Goal: Communication & Community: Answer question/provide support

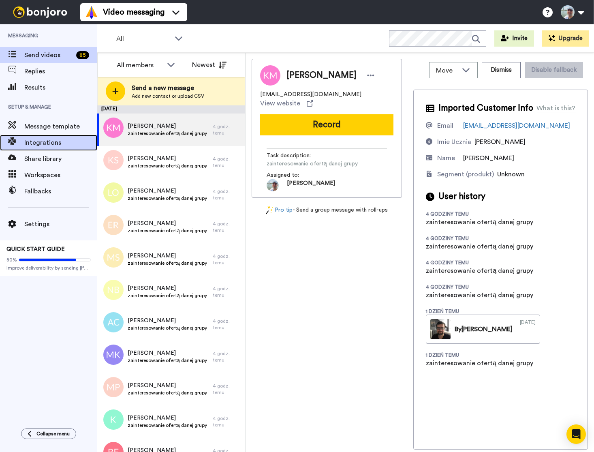
click at [43, 145] on span "Integrations" at bounding box center [60, 143] width 73 height 10
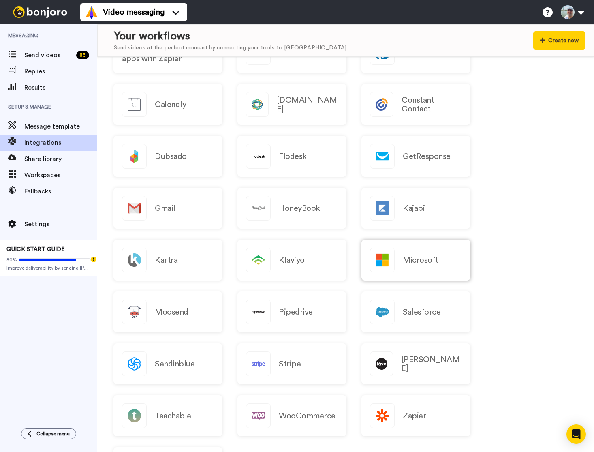
scroll to position [583, 0]
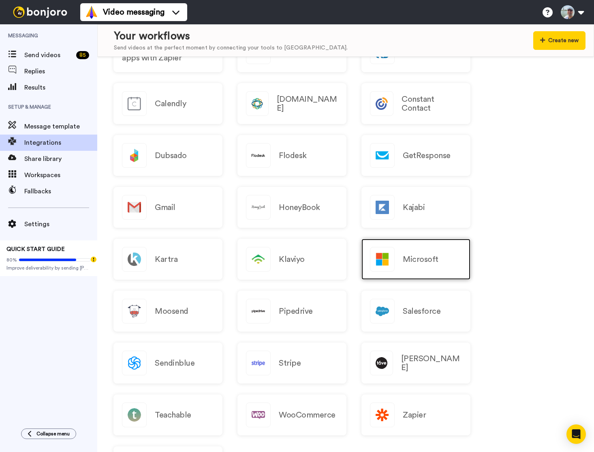
click at [409, 268] on div "Microsoft" at bounding box center [416, 259] width 109 height 41
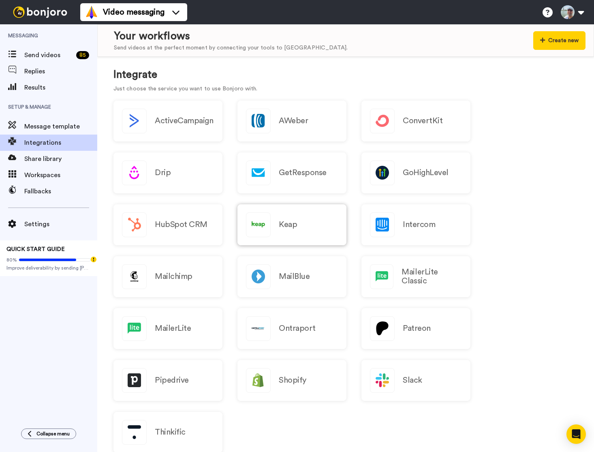
scroll to position [0, 0]
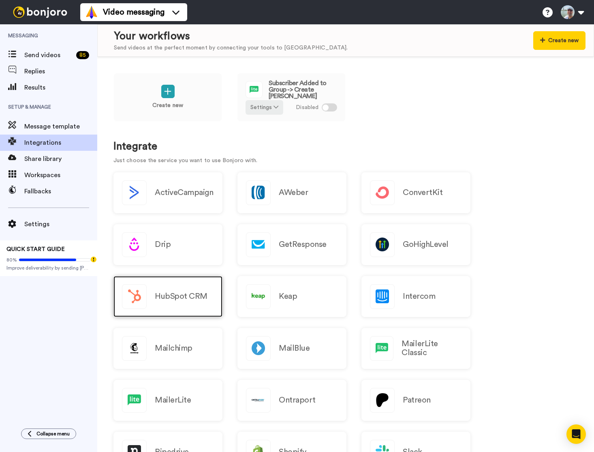
click at [166, 300] on h2 "HubSpot CRM" at bounding box center [181, 296] width 53 height 9
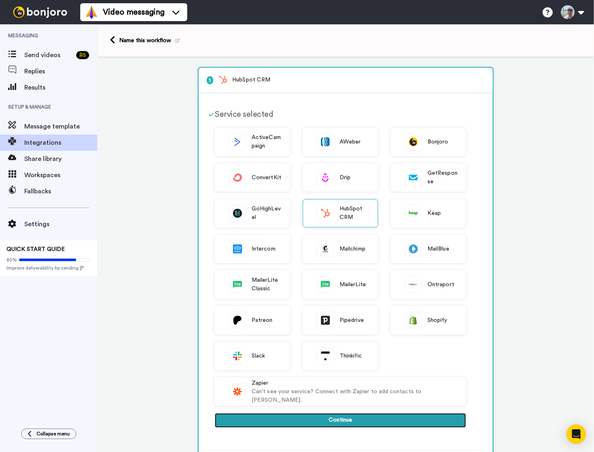
click at [335, 421] on button "Continue" at bounding box center [340, 420] width 251 height 15
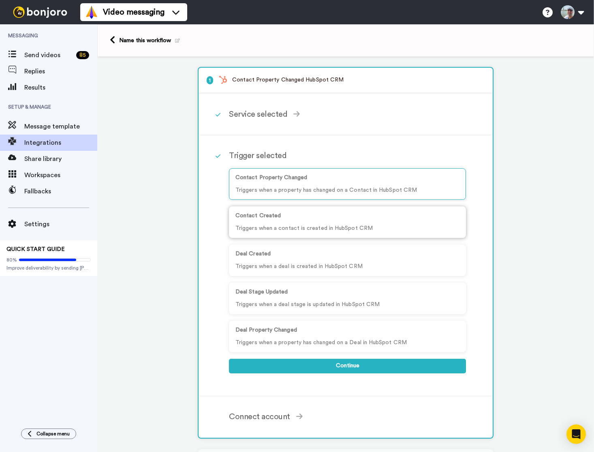
click at [388, 226] on p "Triggers when a contact is created in HubSpot CRM" at bounding box center [348, 228] width 224 height 9
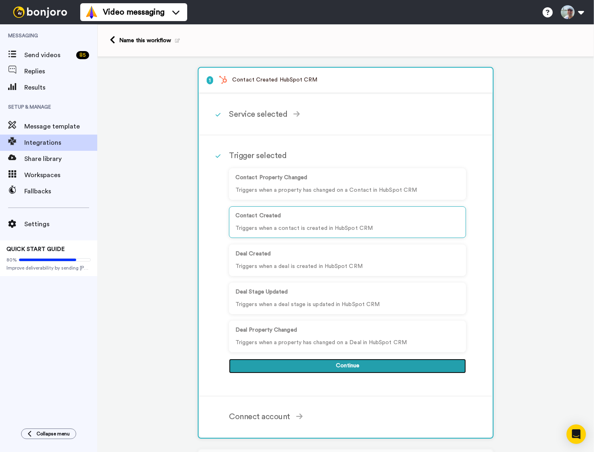
click at [349, 367] on button "Continue" at bounding box center [347, 366] width 237 height 15
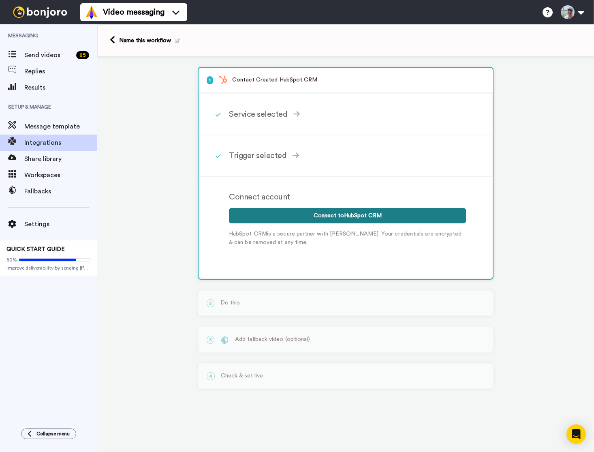
click at [337, 216] on button "Connect to HubSpot CRM" at bounding box center [347, 215] width 237 height 15
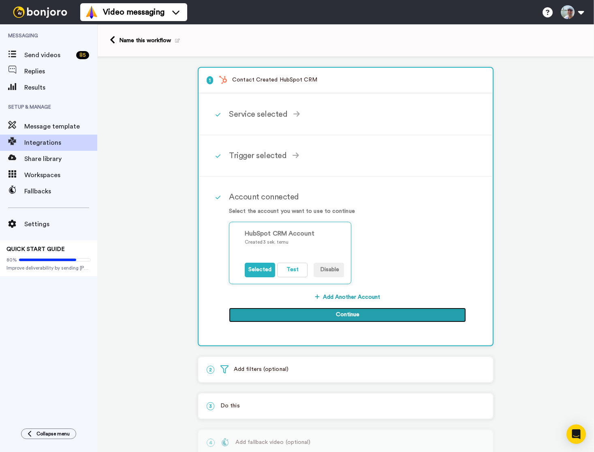
click at [269, 315] on button "Continue" at bounding box center [347, 315] width 237 height 15
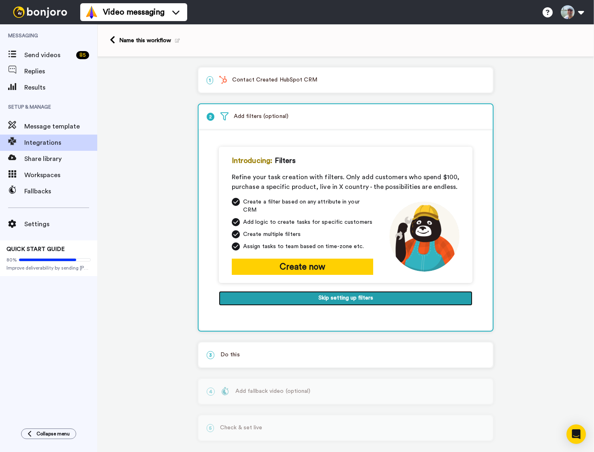
click at [283, 294] on button "Skip setting up filters" at bounding box center [346, 298] width 254 height 15
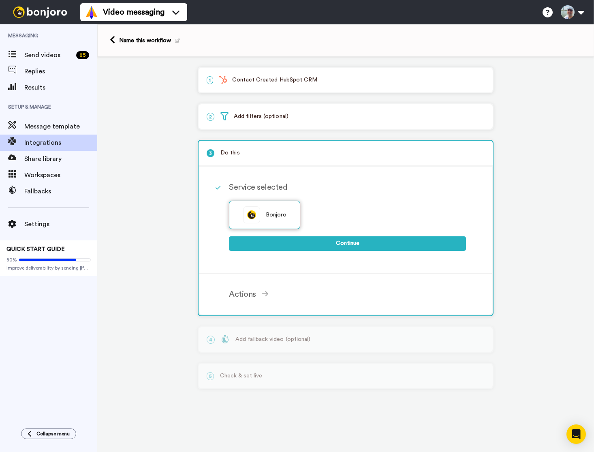
click at [265, 214] on div "Bonjoro" at bounding box center [264, 215] width 71 height 28
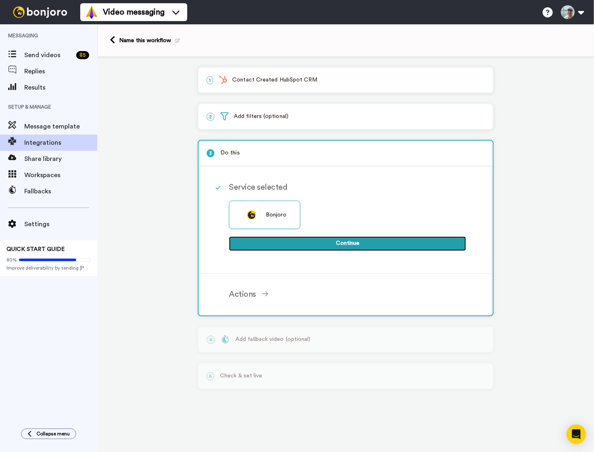
click at [288, 246] on button "Continue" at bounding box center [347, 243] width 237 height 15
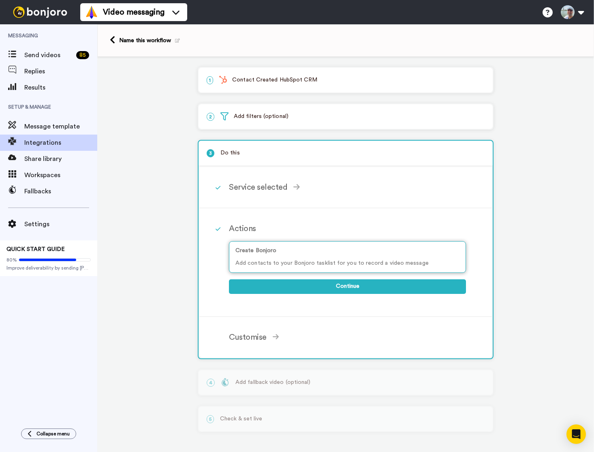
click at [271, 264] on p "Add contacts to your Bonjoro tasklist for you to record a video message" at bounding box center [348, 263] width 224 height 9
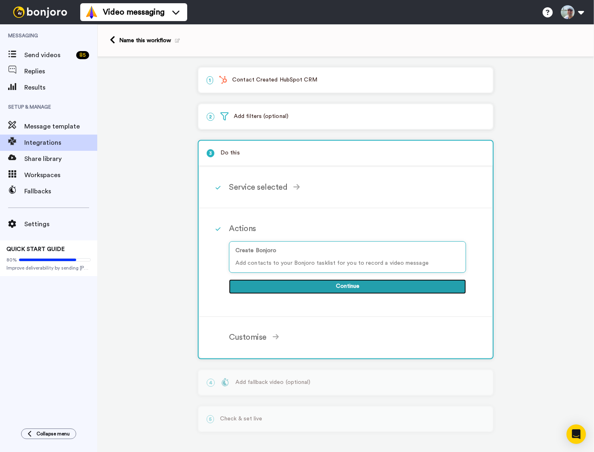
click at [283, 288] on button "Continue" at bounding box center [347, 286] width 237 height 15
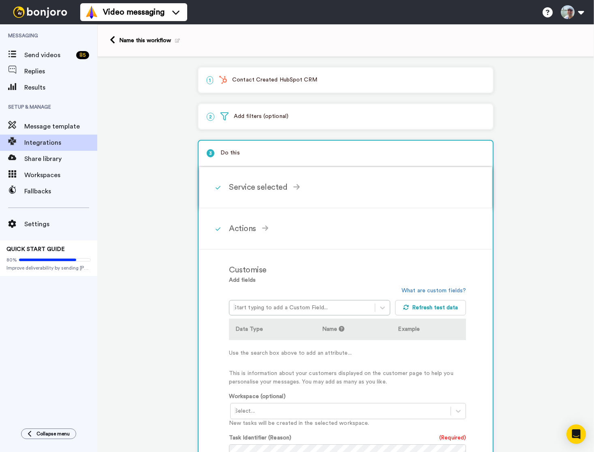
click at [242, 181] on div "Service selected Bonjoro Continue" at bounding box center [356, 187] width 255 height 24
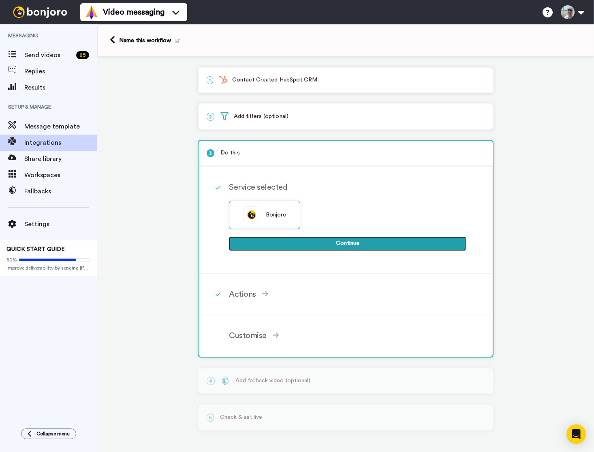
click at [296, 246] on button "Continue" at bounding box center [347, 243] width 237 height 15
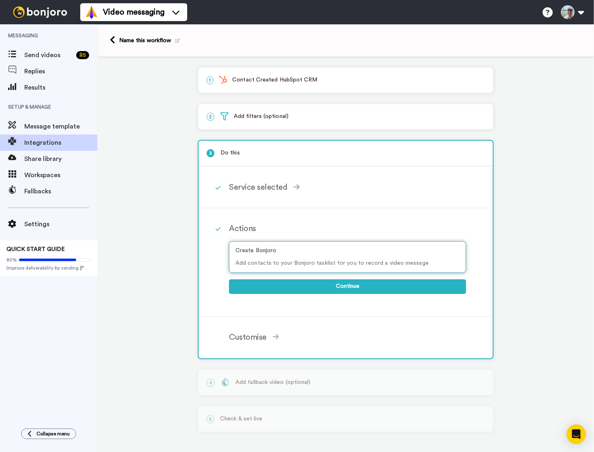
click at [283, 262] on p "Add contacts to your Bonjoro tasklist for you to record a video message" at bounding box center [348, 263] width 224 height 9
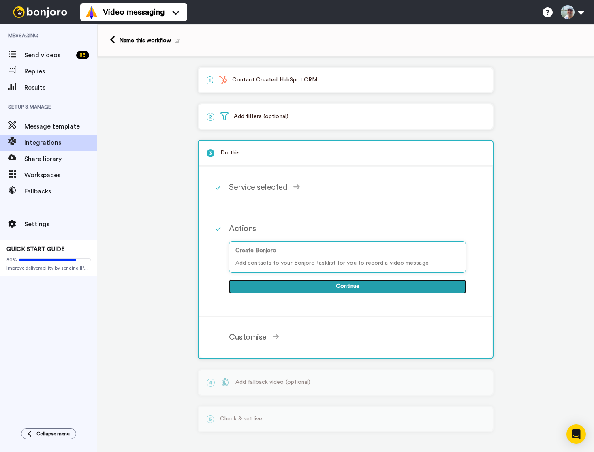
click at [287, 286] on button "Continue" at bounding box center [347, 286] width 237 height 15
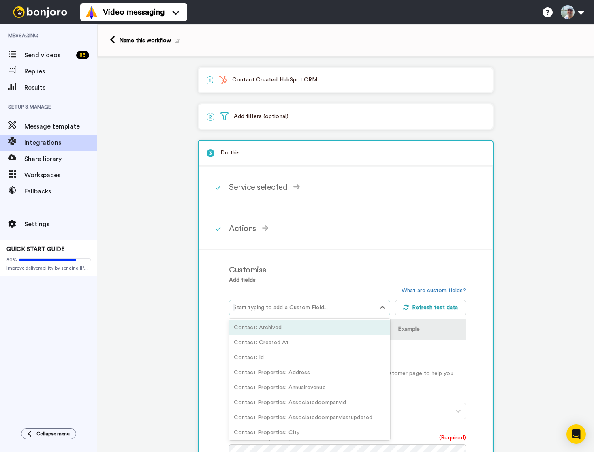
click at [290, 311] on div at bounding box center [302, 308] width 137 height 10
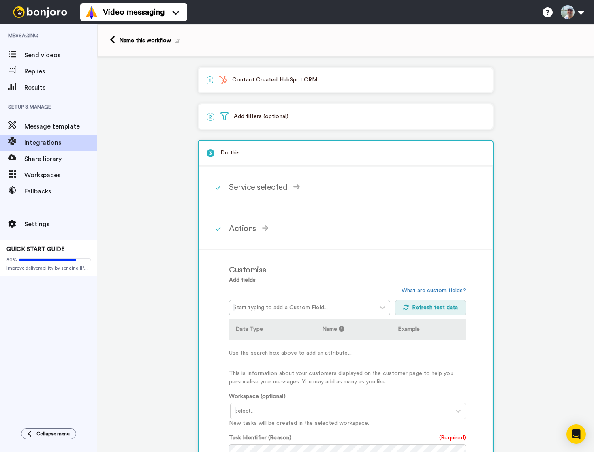
click at [447, 309] on button "Refresh test data" at bounding box center [430, 307] width 71 height 15
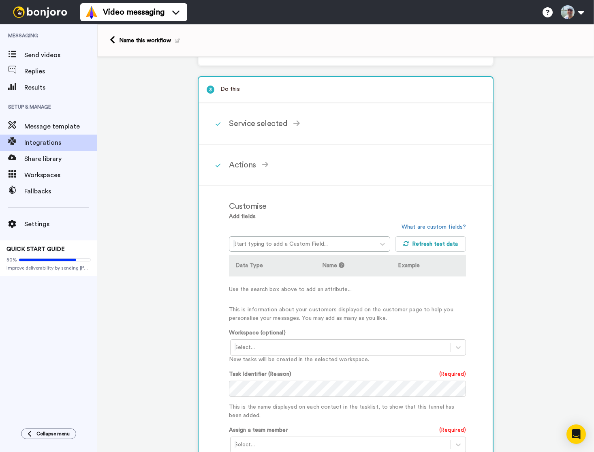
scroll to position [115, 0]
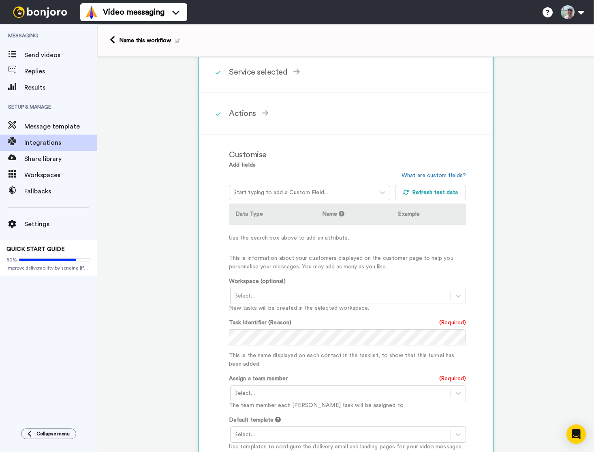
click at [283, 190] on div at bounding box center [302, 193] width 137 height 10
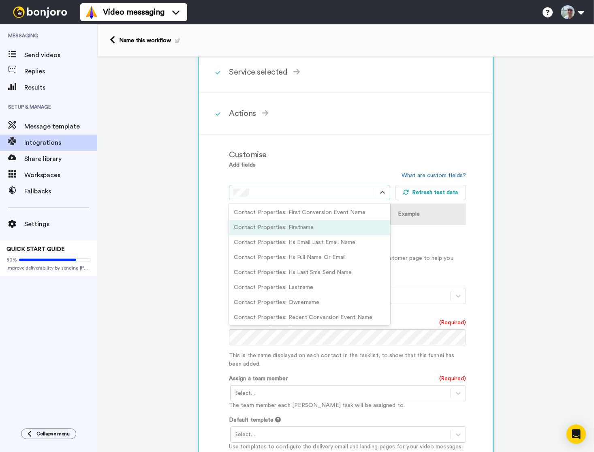
click at [310, 231] on div "Contact Properties: Firstname" at bounding box center [309, 227] width 161 height 15
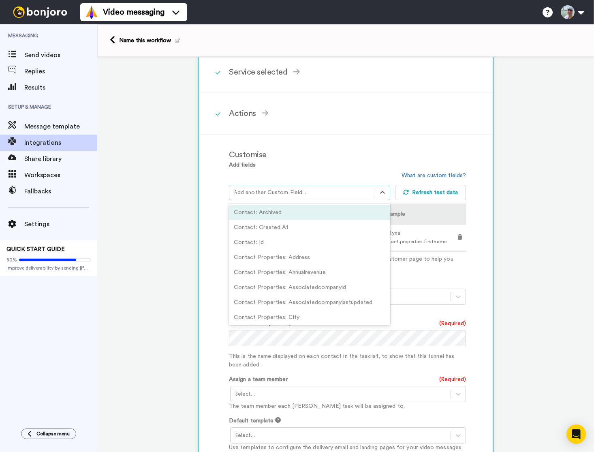
click at [250, 194] on div at bounding box center [302, 193] width 137 height 10
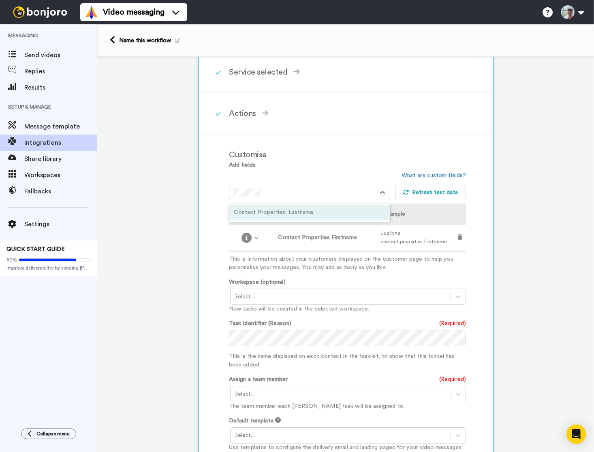
click at [257, 214] on div "Contact Properties: Lastname" at bounding box center [309, 212] width 161 height 15
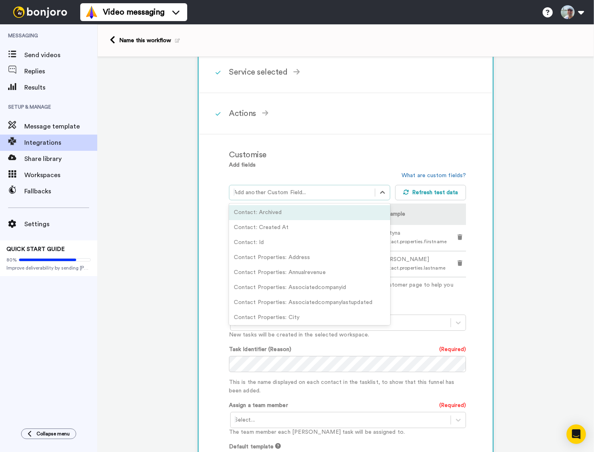
click at [281, 195] on div at bounding box center [302, 193] width 137 height 10
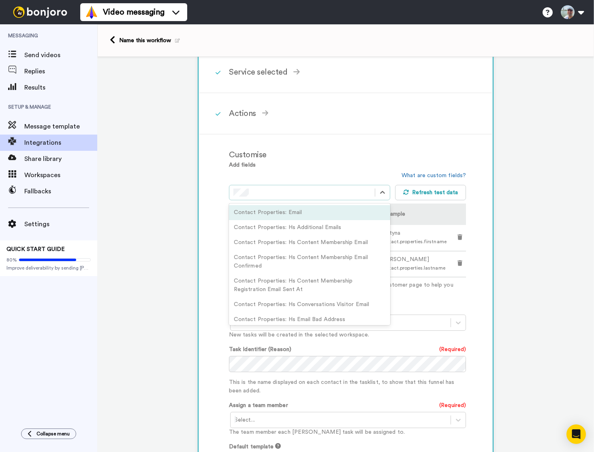
click at [277, 215] on div "Contact Properties: Email" at bounding box center [309, 212] width 161 height 15
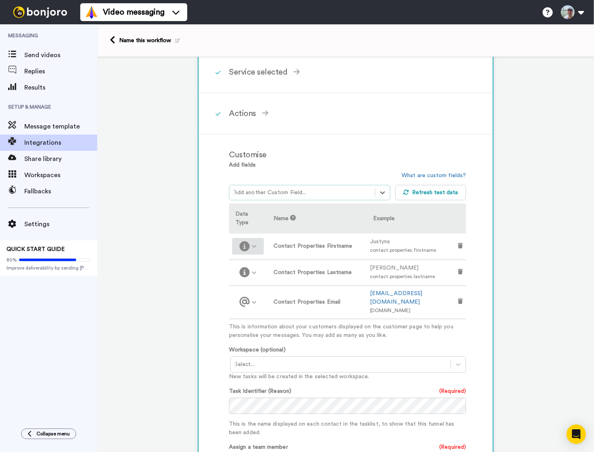
click at [253, 248] on icon at bounding box center [254, 246] width 5 height 5
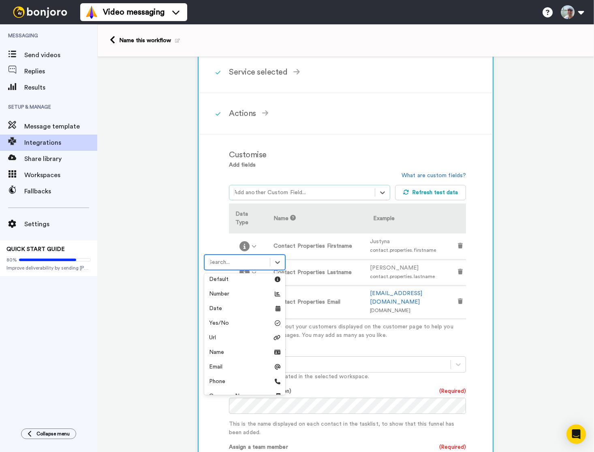
scroll to position [0, 0]
click at [236, 355] on div "Name" at bounding box center [244, 355] width 71 height 8
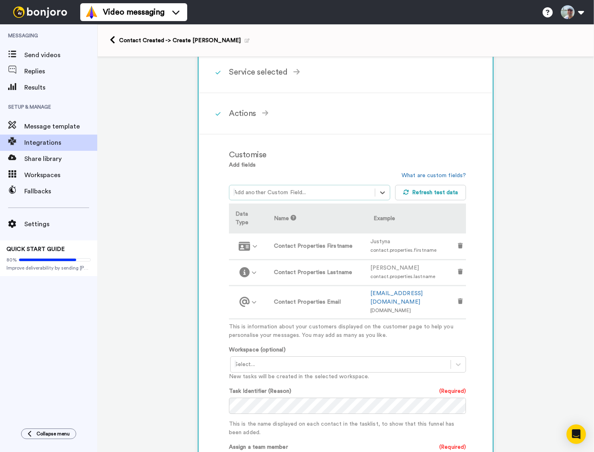
click at [276, 195] on div at bounding box center [302, 193] width 137 height 10
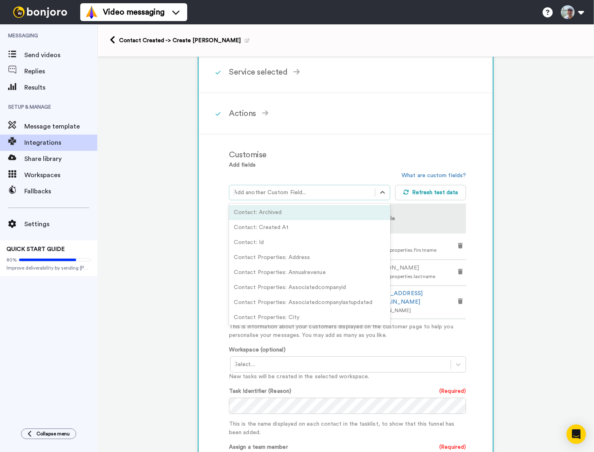
click at [276, 193] on div at bounding box center [302, 193] width 137 height 10
click at [275, 193] on div at bounding box center [302, 193] width 137 height 10
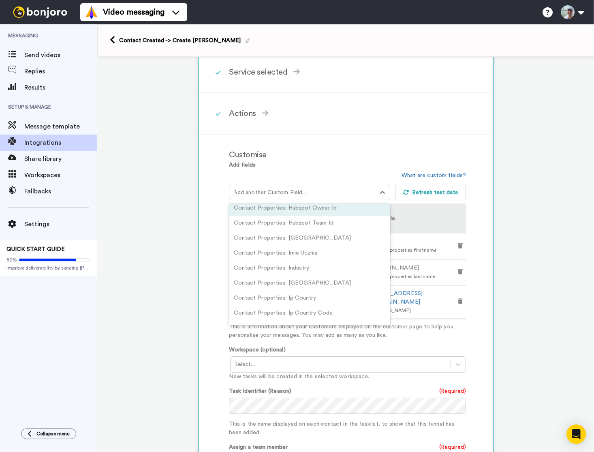
scroll to position [5001, 0]
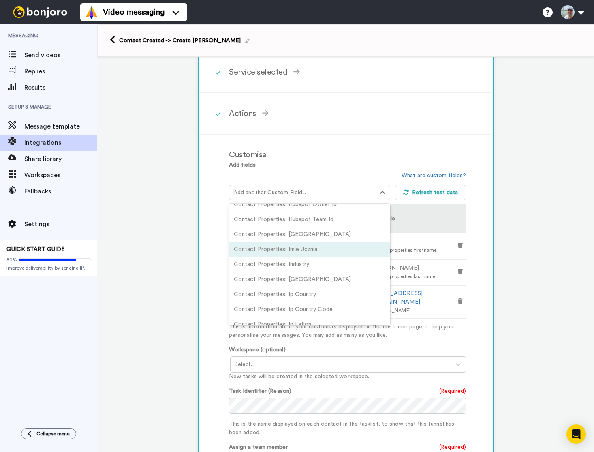
click at [319, 257] on div "Contact Properties: Imie Ucznia" at bounding box center [309, 249] width 161 height 15
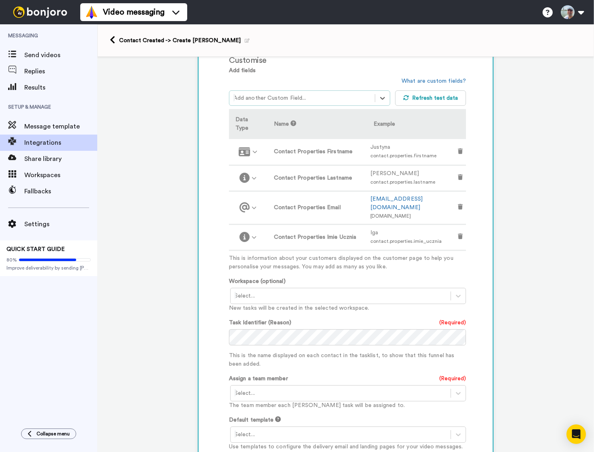
scroll to position [214, 0]
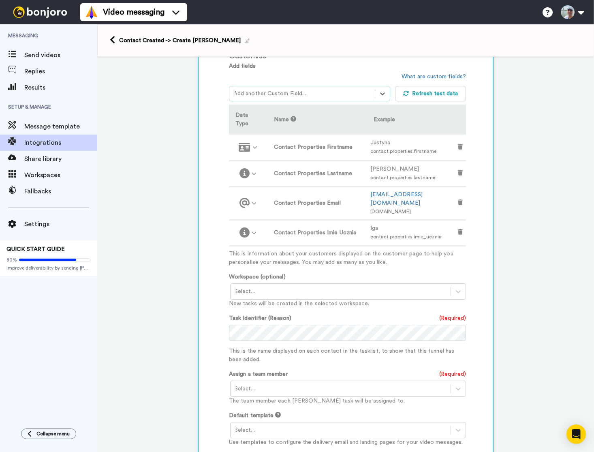
click at [305, 290] on div at bounding box center [341, 292] width 212 height 10
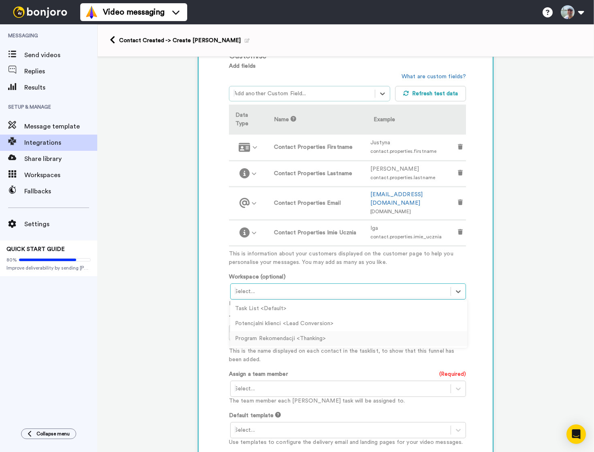
click at [295, 337] on div "Program Rekomendacji <Thanking>" at bounding box center [348, 338] width 237 height 15
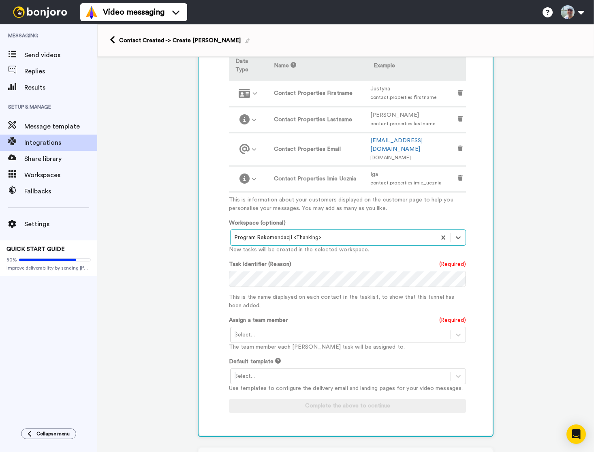
scroll to position [269, 0]
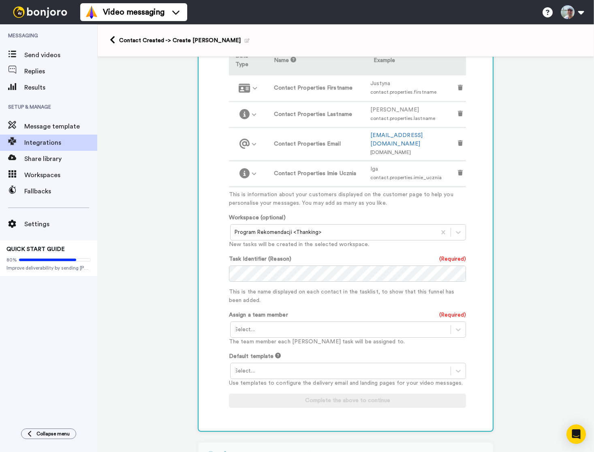
click at [351, 304] on p "This is the name displayed on each contact in the tasklist, to show that this f…" at bounding box center [347, 296] width 237 height 17
click at [325, 332] on div at bounding box center [341, 330] width 212 height 10
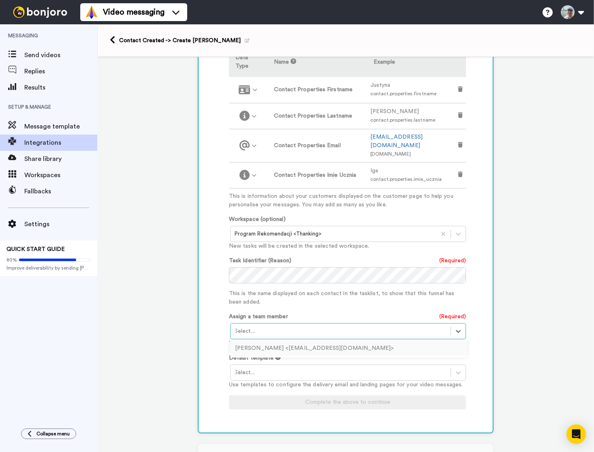
click at [313, 347] on div "Michał A. Nowakowski <man@squteczni.pl>" at bounding box center [348, 348] width 237 height 15
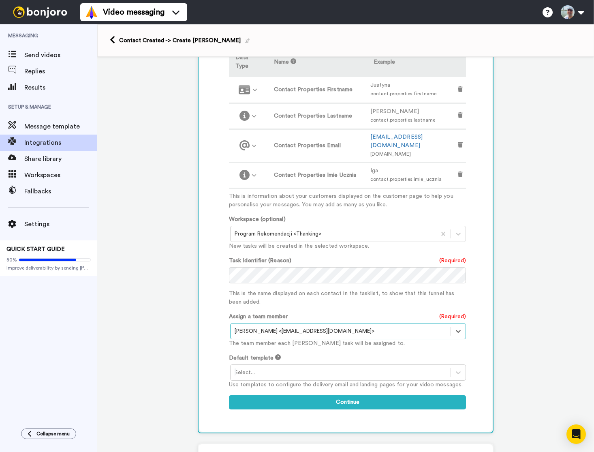
click at [305, 369] on div at bounding box center [341, 373] width 212 height 10
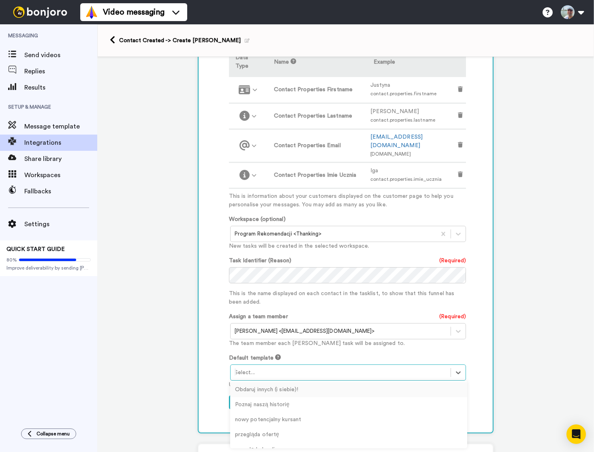
click at [291, 390] on div "Obdaruj innych (i siebie)!" at bounding box center [348, 389] width 237 height 15
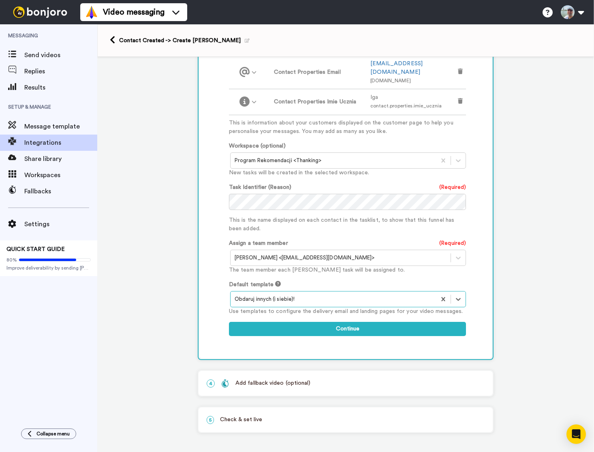
scroll to position [348, 0]
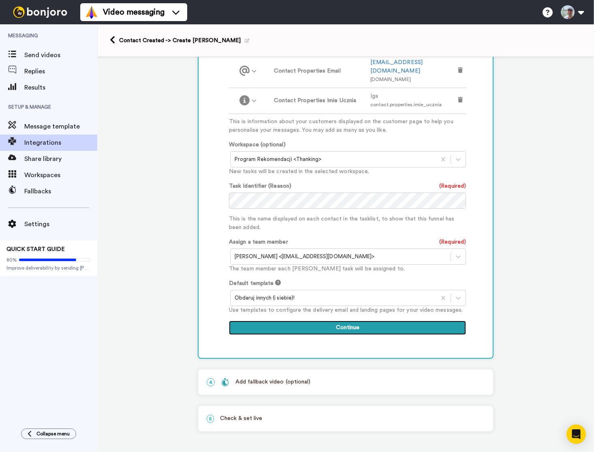
click at [329, 327] on button "Continue" at bounding box center [347, 328] width 237 height 15
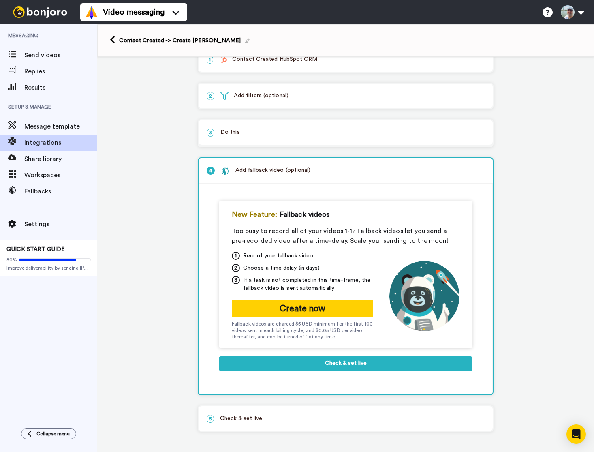
scroll to position [23, 0]
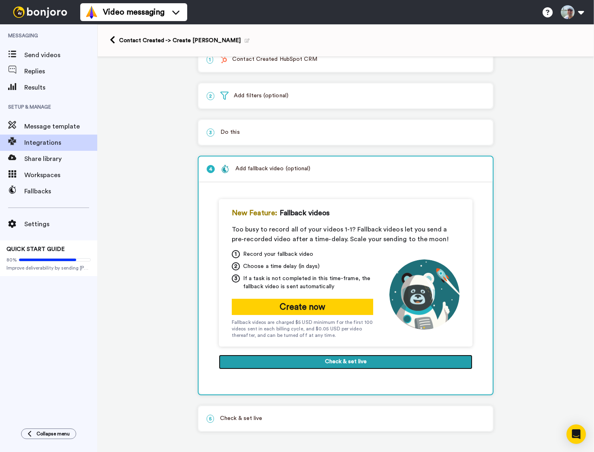
click at [330, 362] on button "Check & set live" at bounding box center [346, 362] width 254 height 15
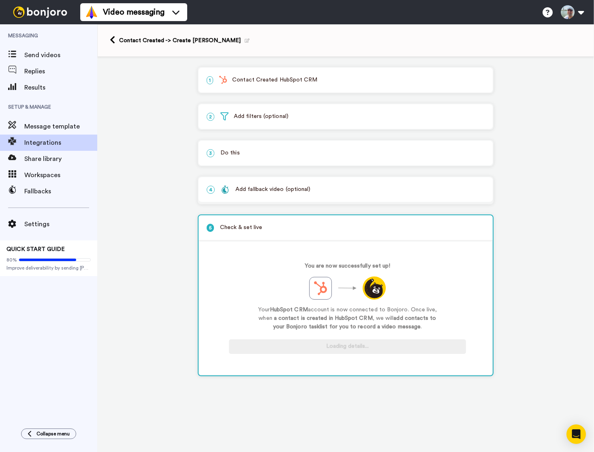
scroll to position [0, 0]
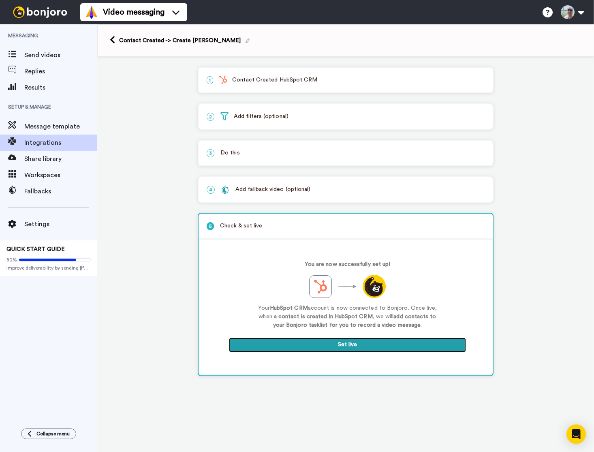
click at [332, 347] on button "Set live" at bounding box center [347, 345] width 237 height 15
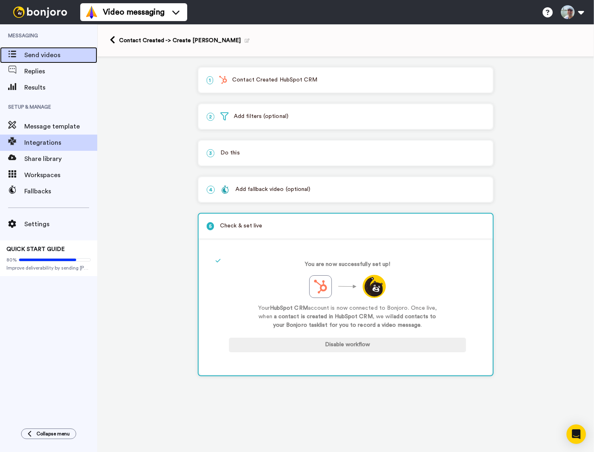
click at [34, 57] on span "Send videos" at bounding box center [60, 55] width 73 height 10
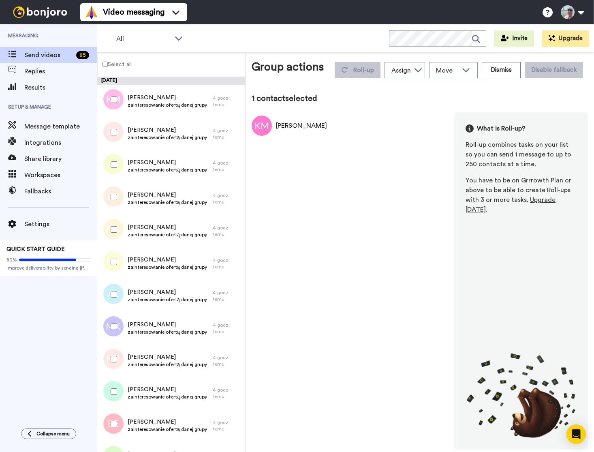
click at [116, 66] on label "Select all" at bounding box center [115, 64] width 34 height 10
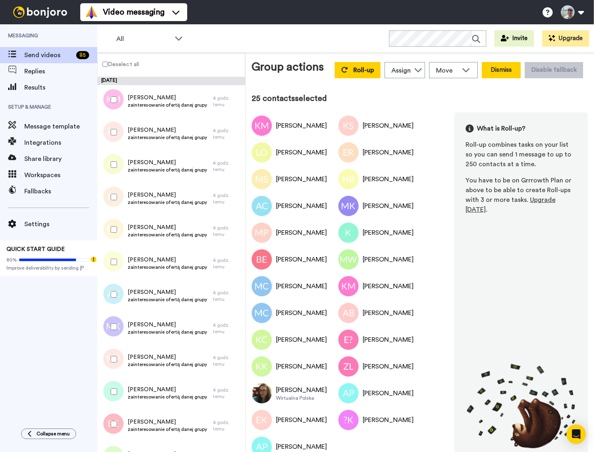
click at [498, 70] on button "Dismiss" at bounding box center [501, 70] width 39 height 16
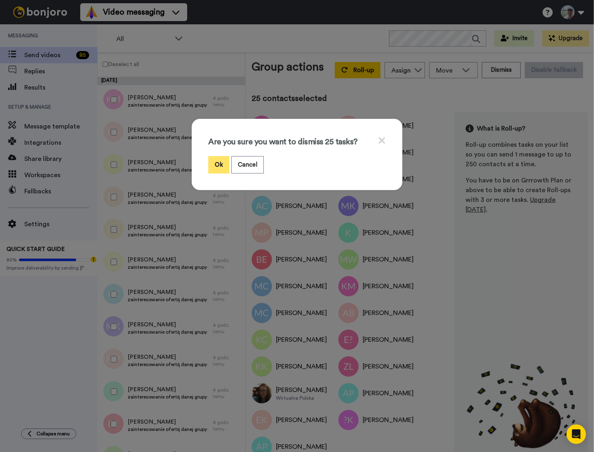
click at [219, 163] on button "Ok" at bounding box center [218, 164] width 21 height 17
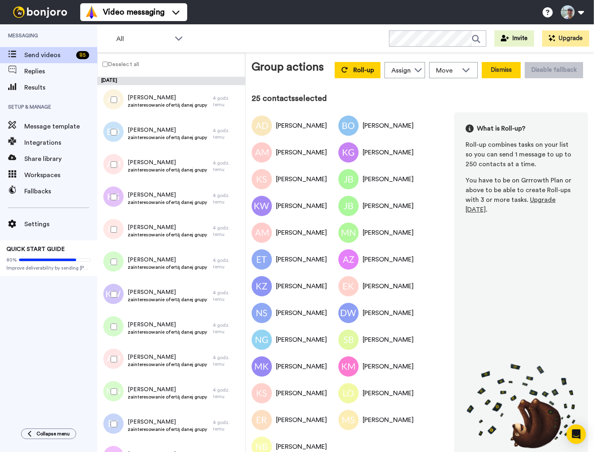
click at [507, 74] on button "Dismiss" at bounding box center [501, 70] width 39 height 16
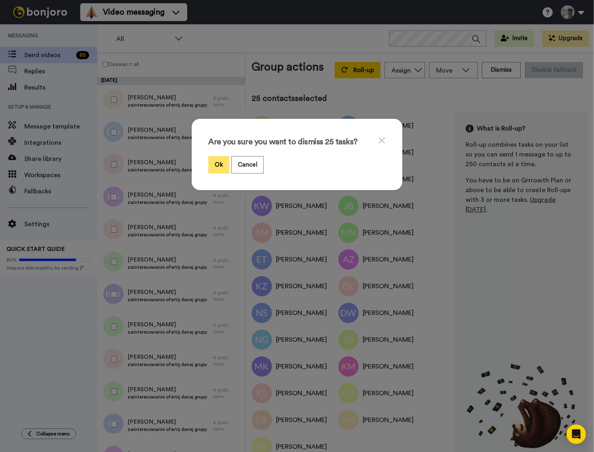
click at [217, 161] on button "Ok" at bounding box center [218, 164] width 21 height 17
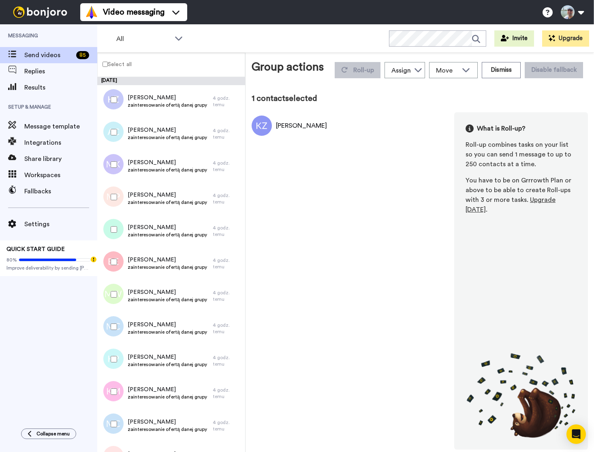
click at [123, 65] on label "Select all" at bounding box center [115, 64] width 34 height 10
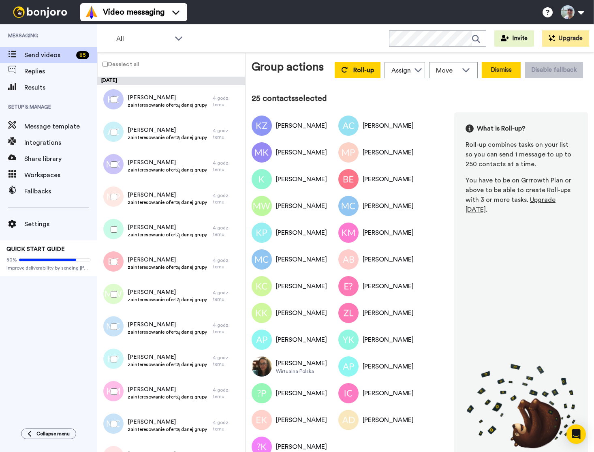
click at [495, 70] on button "Dismiss" at bounding box center [501, 70] width 39 height 16
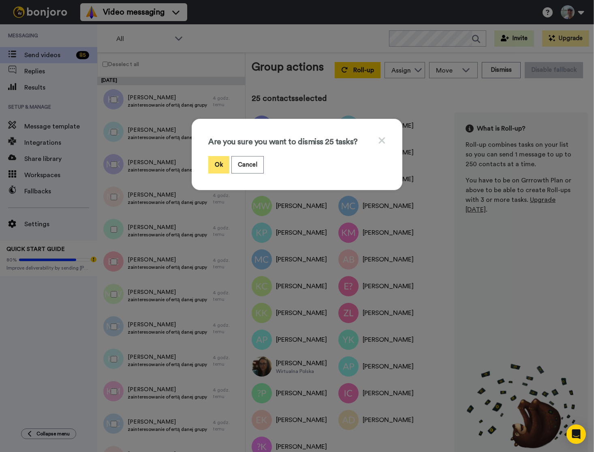
click at [214, 163] on button "Ok" at bounding box center [218, 164] width 21 height 17
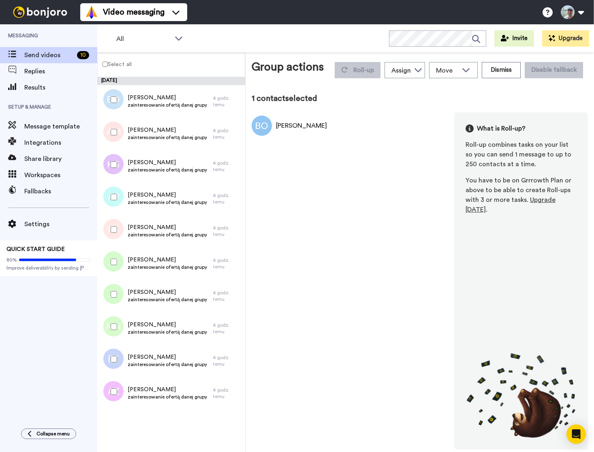
click at [120, 63] on label "Select all" at bounding box center [115, 64] width 34 height 10
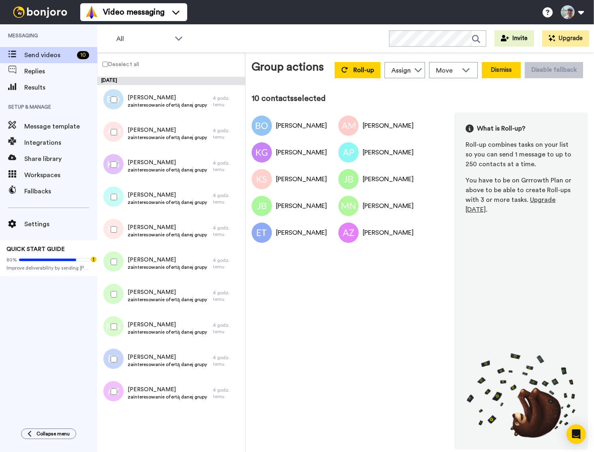
click at [513, 67] on button "Dismiss" at bounding box center [501, 70] width 39 height 16
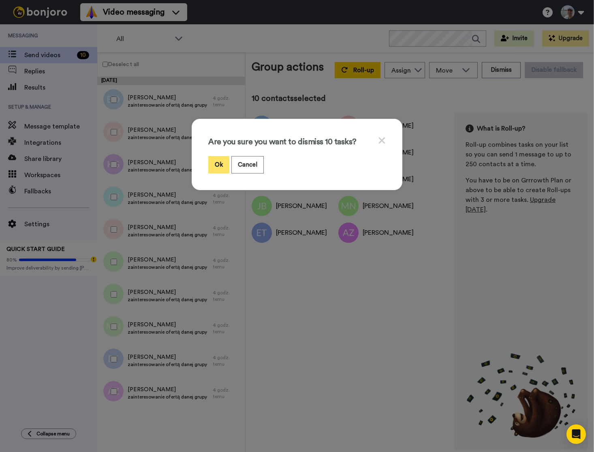
click at [215, 163] on button "Ok" at bounding box center [218, 164] width 21 height 17
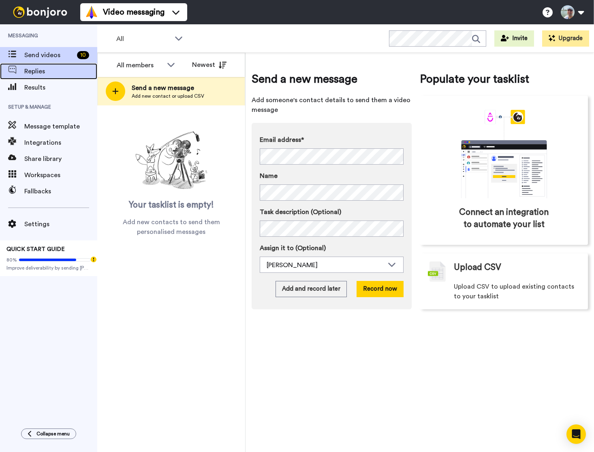
click at [59, 73] on span "Replies" at bounding box center [60, 71] width 73 height 10
click at [64, 69] on span "Replies" at bounding box center [60, 71] width 73 height 10
click at [51, 55] on span "Send videos" at bounding box center [60, 55] width 73 height 10
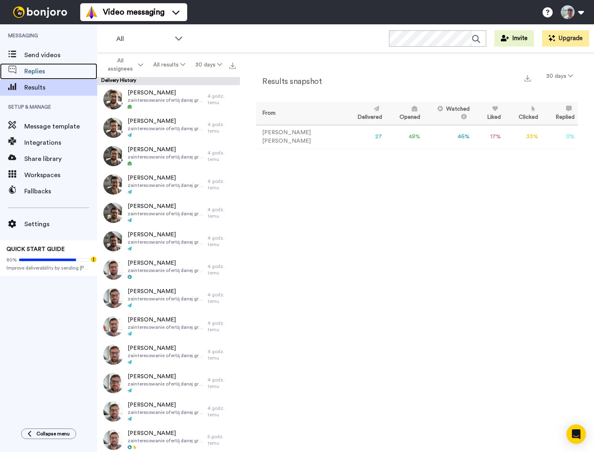
click at [43, 72] on span "Replies" at bounding box center [60, 71] width 73 height 10
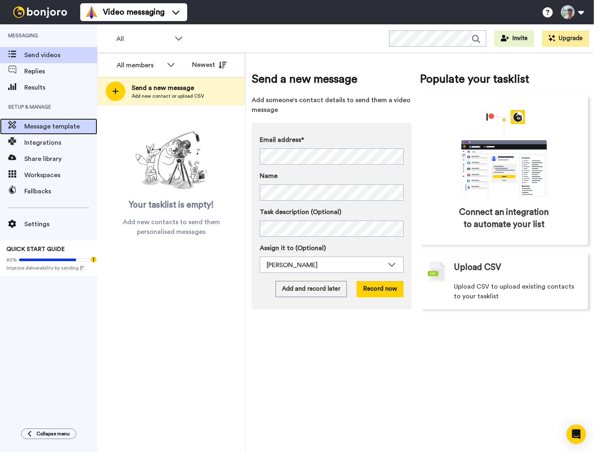
click at [52, 124] on span "Message template" at bounding box center [60, 127] width 73 height 10
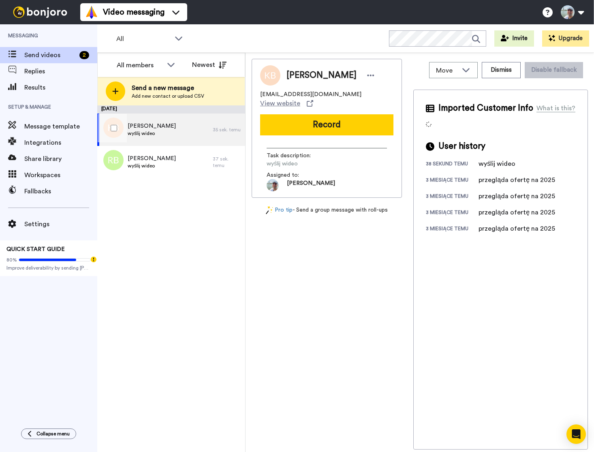
click at [176, 137] on div "[PERSON_NAME] wyślij wideo" at bounding box center [152, 129] width 48 height 15
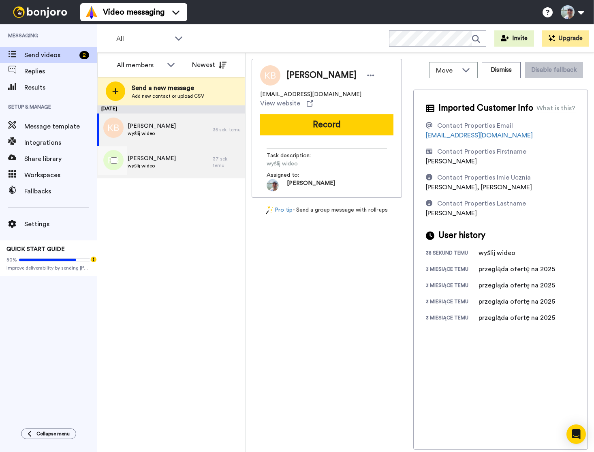
click at [177, 163] on div "[PERSON_NAME] wyślij wideo" at bounding box center [155, 162] width 116 height 32
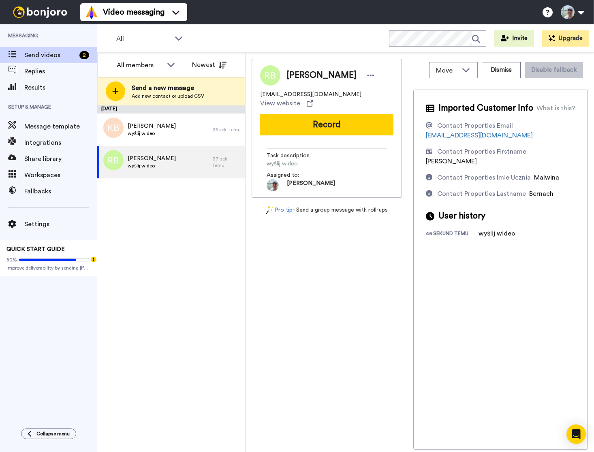
click at [128, 235] on div "August 19 Karolina Berezowska wyślij wideo 35 sek. temu Renata Bernach wyślij w…" at bounding box center [171, 278] width 148 height 347
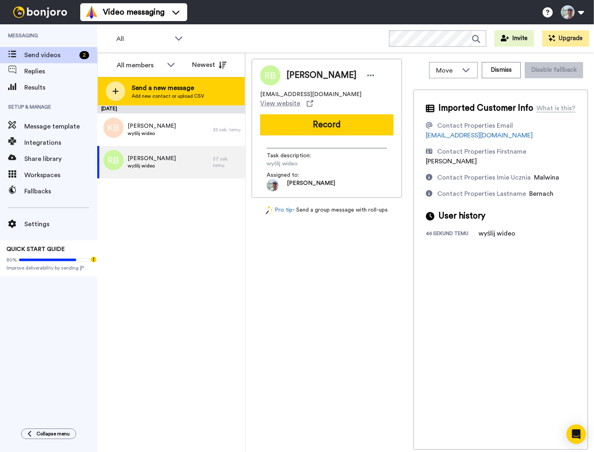
click at [207, 91] on div "Send a new message Add new contact or upload CSV" at bounding box center [171, 91] width 147 height 28
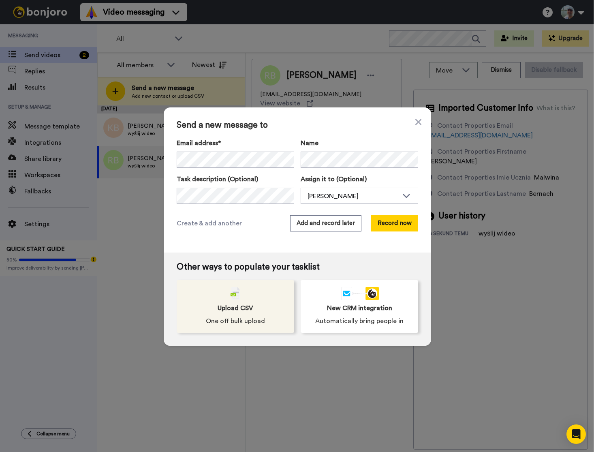
click at [233, 311] on span "Upload CSV" at bounding box center [236, 308] width 36 height 10
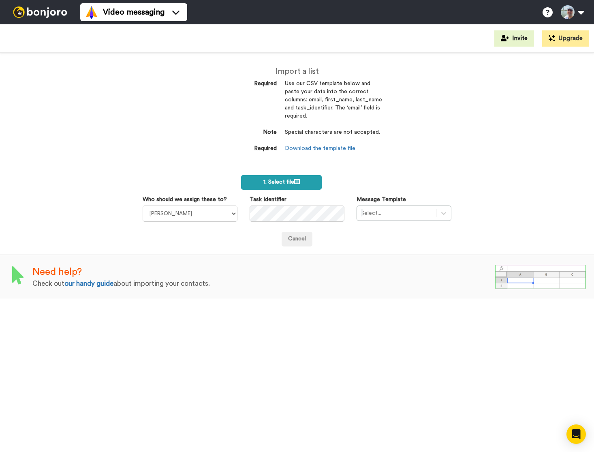
click at [285, 180] on span "1. Select file" at bounding box center [282, 182] width 36 height 6
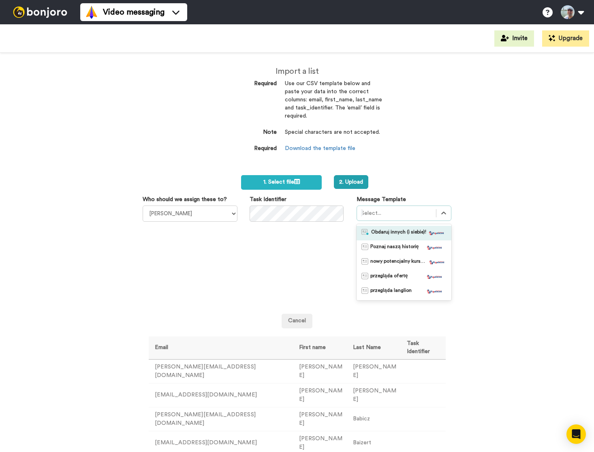
click at [379, 219] on div "Select..." at bounding box center [396, 213] width 79 height 13
click at [380, 232] on span "Obdaruj innych (i siebie)!" at bounding box center [398, 233] width 55 height 8
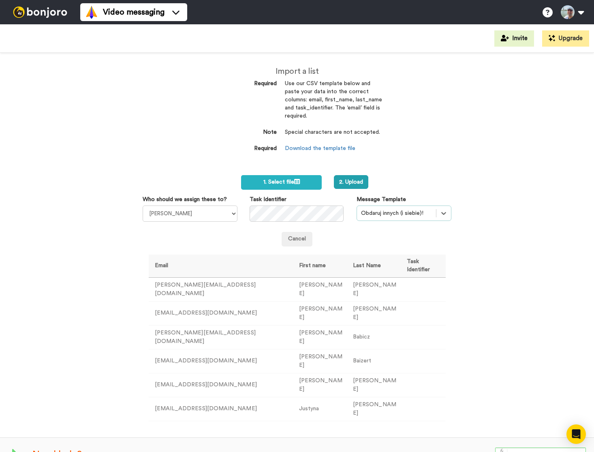
scroll to position [19, 0]
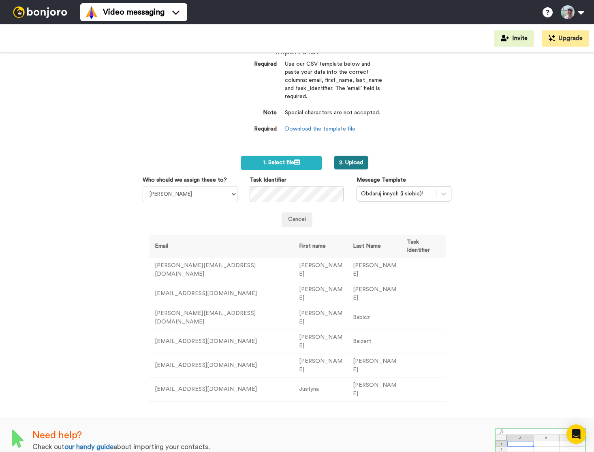
click at [352, 162] on button "2. Upload" at bounding box center [351, 163] width 34 height 14
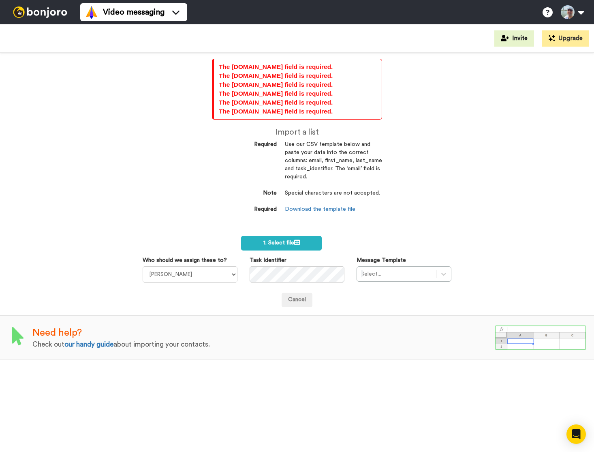
click at [51, 9] on img at bounding box center [40, 11] width 61 height 11
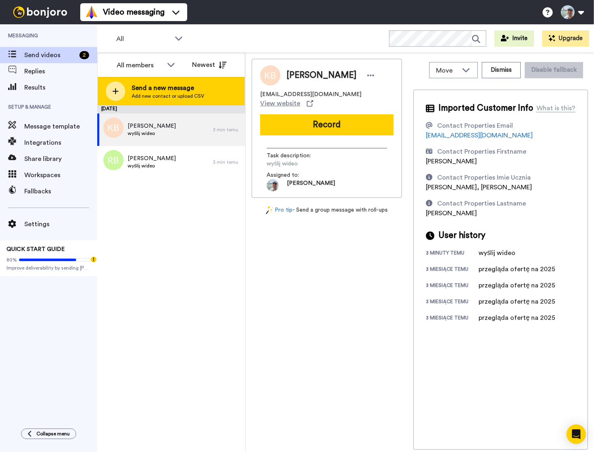
click at [164, 91] on span "Send a new message" at bounding box center [168, 88] width 73 height 10
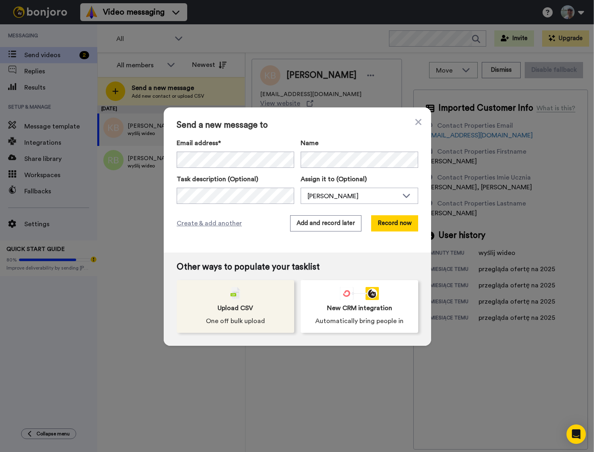
click at [231, 292] on img at bounding box center [236, 293] width 10 height 13
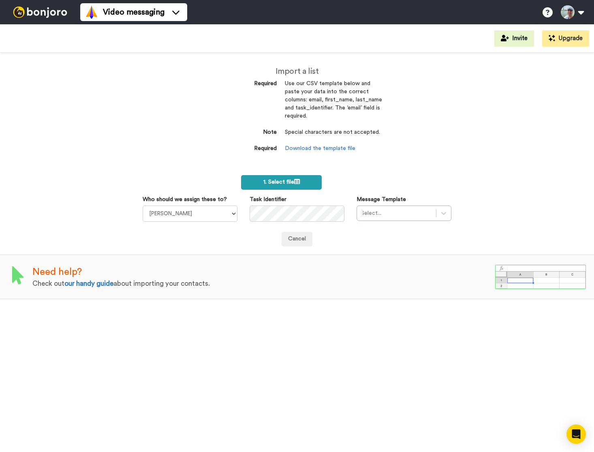
click at [276, 181] on span "1. Select file" at bounding box center [282, 182] width 36 height 6
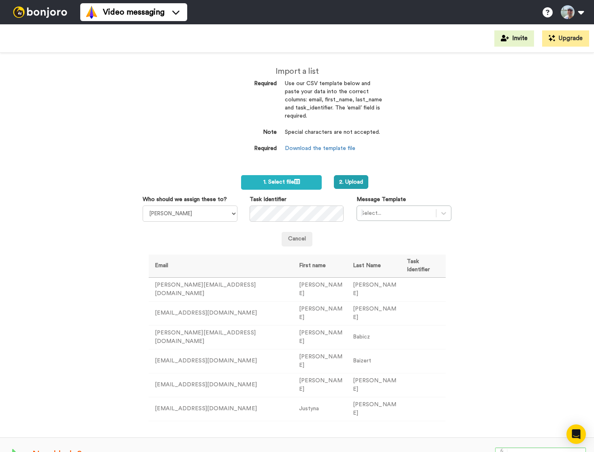
click at [208, 290] on td "marta.ajs@gmail.com" at bounding box center [221, 289] width 144 height 24
click at [365, 213] on div at bounding box center [396, 213] width 71 height 10
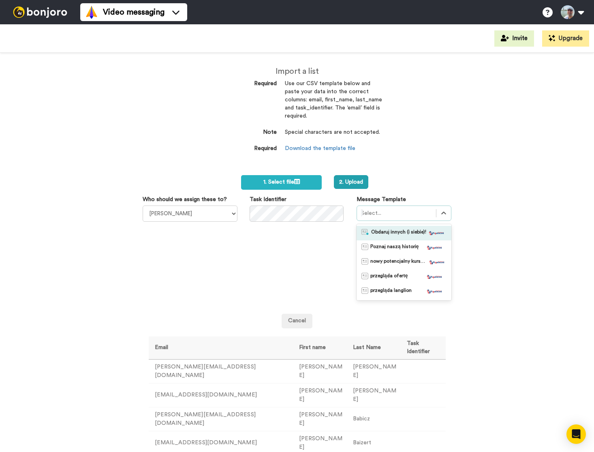
click at [376, 233] on span "Obdaruj innych (i siebie)!" at bounding box center [398, 233] width 55 height 8
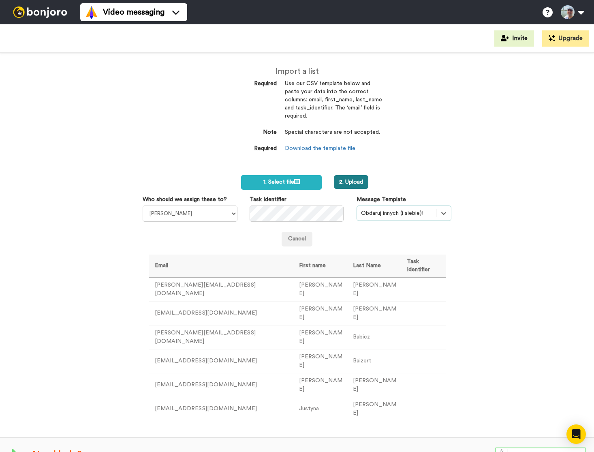
click at [350, 182] on button "2. Upload" at bounding box center [351, 182] width 34 height 14
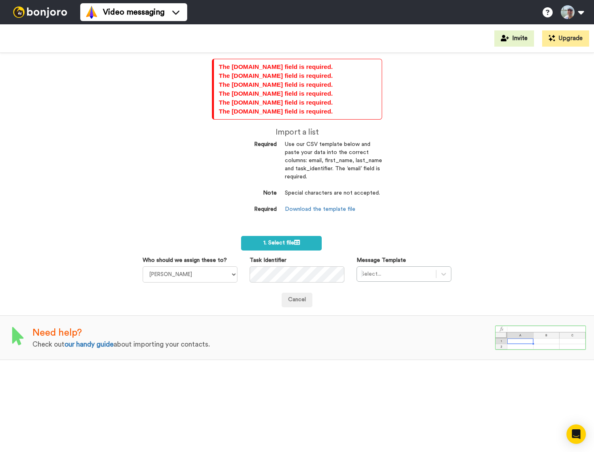
click at [34, 14] on img at bounding box center [40, 11] width 61 height 11
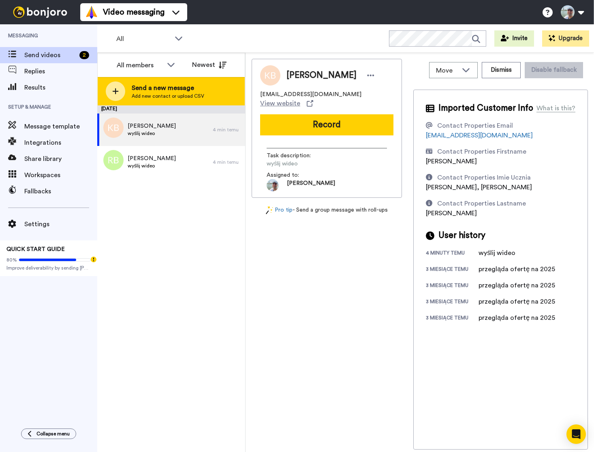
click at [184, 90] on span "Send a new message" at bounding box center [168, 88] width 73 height 10
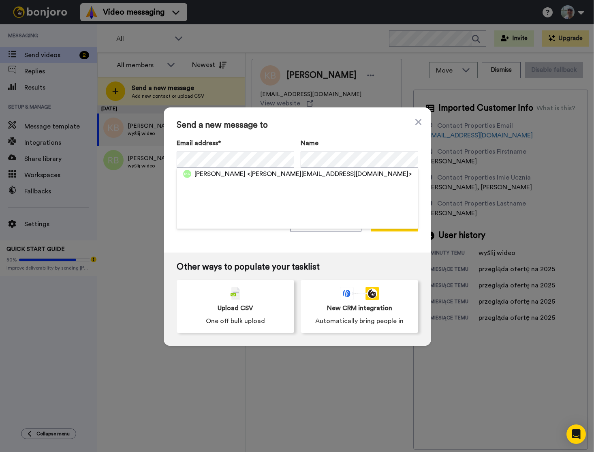
click at [262, 130] on div "Send a new message to Email address* Marta Ajs-Korecka <marta.ajs@gmail.com> Na…" at bounding box center [298, 179] width 268 height 145
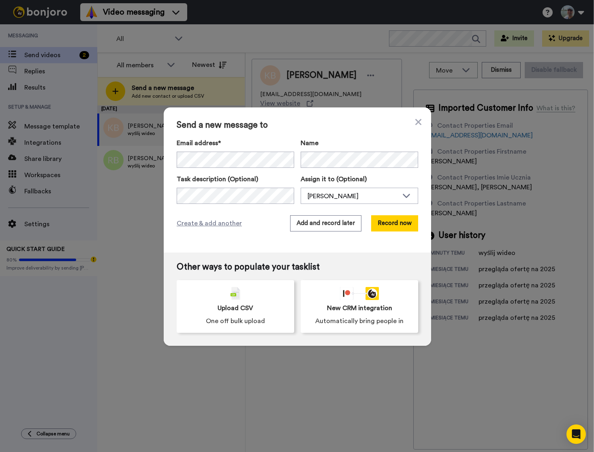
click at [344, 138] on label "Name" at bounding box center [360, 143] width 118 height 10
click at [335, 224] on button "Add and record later" at bounding box center [325, 223] width 71 height 16
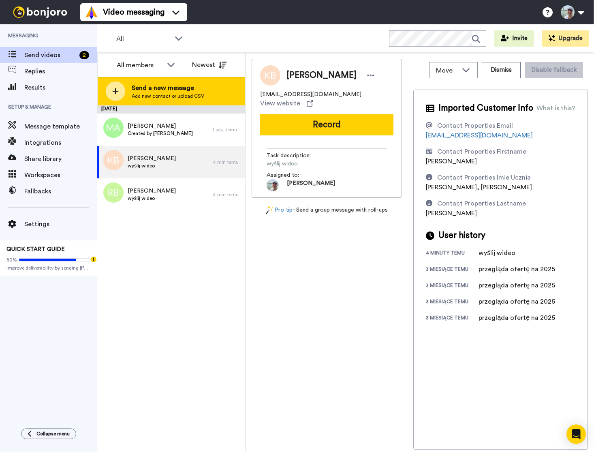
click at [163, 93] on span "Add new contact or upload CSV" at bounding box center [168, 96] width 73 height 6
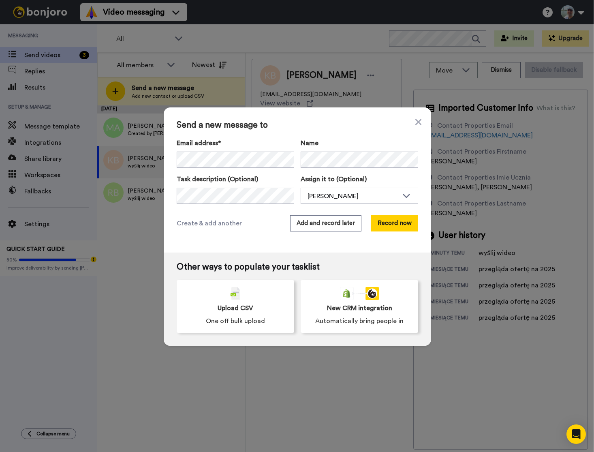
click at [324, 137] on div "Send a new message to Email address* Piotr Andrzejczak <idgray@o2.pl> Name Task…" at bounding box center [298, 179] width 268 height 145
click at [218, 225] on span "Create & add another" at bounding box center [209, 224] width 65 height 10
click at [294, 130] on div "Send a new message to Email address* Anna Babicz <anna.babicz89@gmail.com> Name…" at bounding box center [298, 179] width 268 height 145
click at [319, 126] on span "Send a new message to" at bounding box center [298, 125] width 242 height 10
click at [210, 223] on span "Create & add another" at bounding box center [209, 224] width 65 height 10
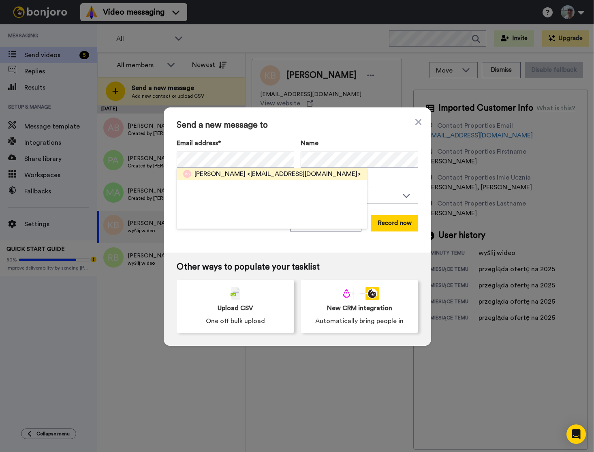
click at [289, 172] on span "<aga.baizert@gmail.com>" at bounding box center [304, 174] width 114 height 10
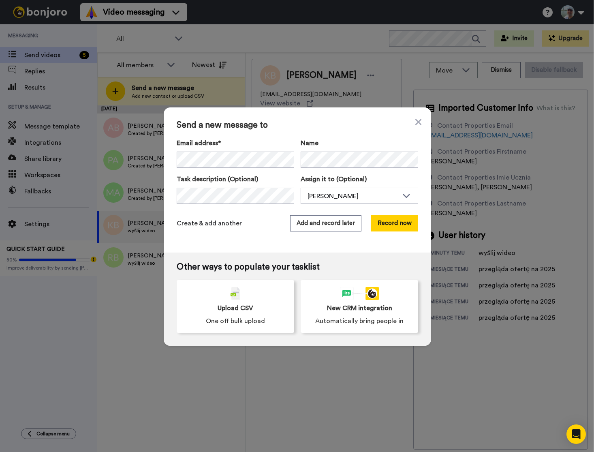
click at [218, 225] on span "Create & add another" at bounding box center [209, 224] width 65 height 10
click at [311, 138] on span "Name" at bounding box center [310, 143] width 18 height 10
click at [197, 224] on span "Create & add another" at bounding box center [209, 224] width 65 height 10
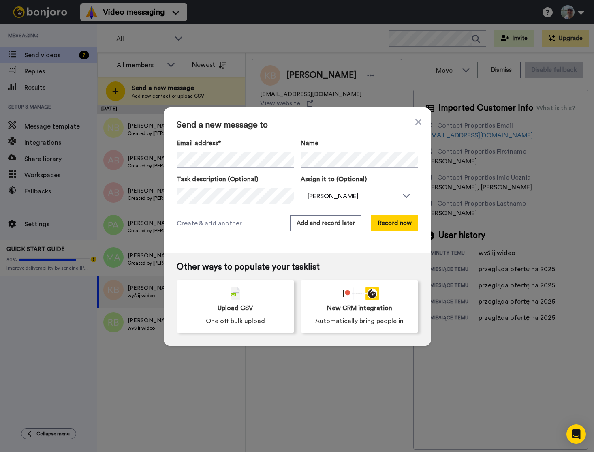
click at [348, 131] on div "Send a new message to Email address* Justyna Bartoszewska <justyna.bartoszewska…" at bounding box center [298, 179] width 268 height 145
click at [340, 223] on button "Add and record later" at bounding box center [325, 223] width 71 height 16
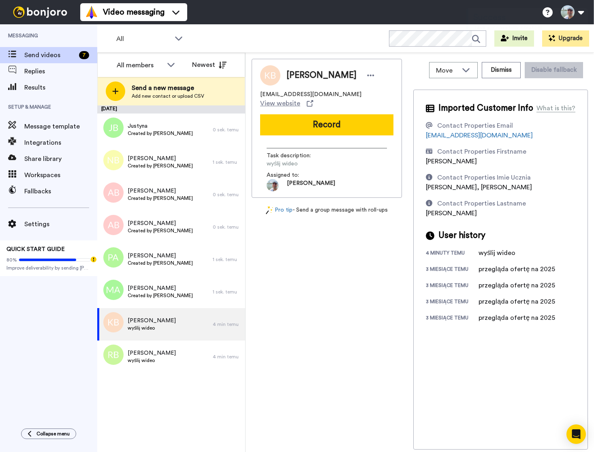
click at [193, 386] on div "August 19 Justyna Created by Michał A. Nowakowski 0 sek. temu Natalia Created b…" at bounding box center [171, 278] width 148 height 347
click at [159, 127] on span "Justyna" at bounding box center [160, 126] width 65 height 8
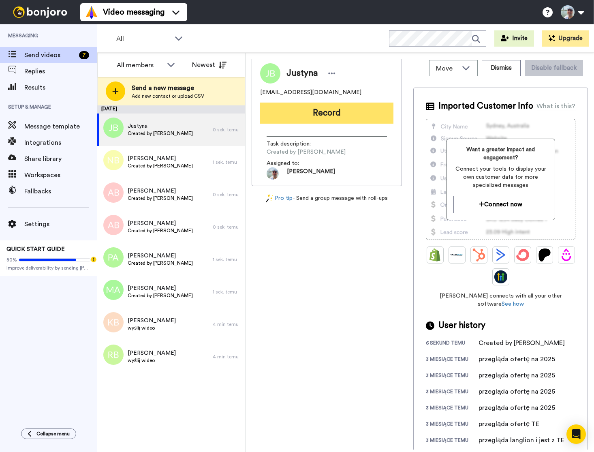
scroll to position [1, 0]
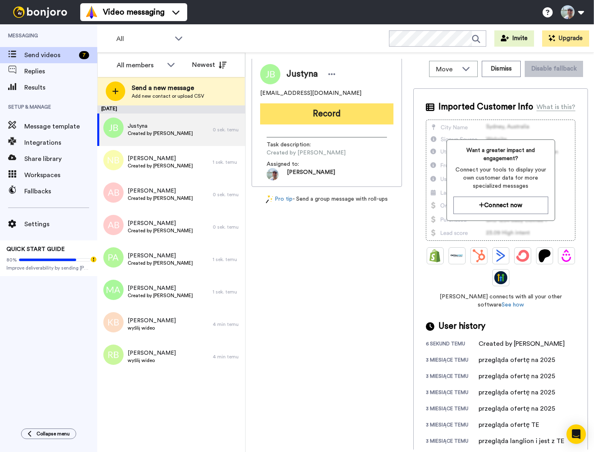
click at [309, 114] on button "Record" at bounding box center [326, 113] width 133 height 21
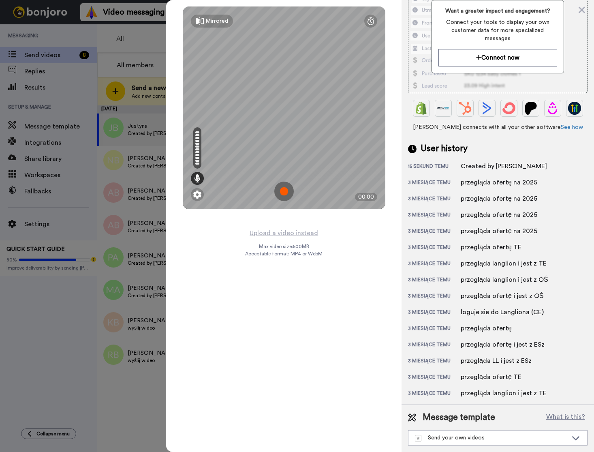
scroll to position [0, 0]
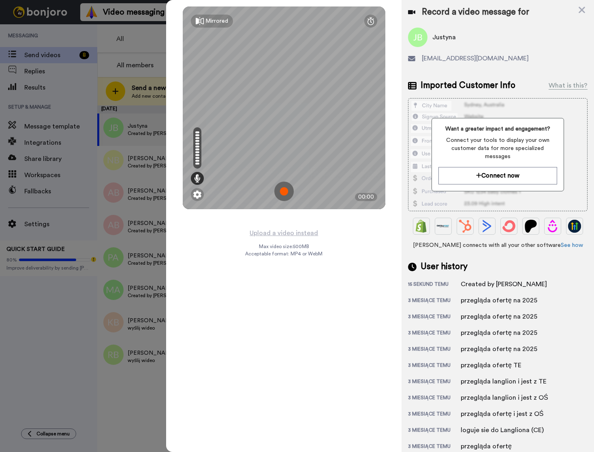
click at [285, 191] on img at bounding box center [284, 191] width 19 height 19
click at [292, 190] on img at bounding box center [284, 191] width 19 height 19
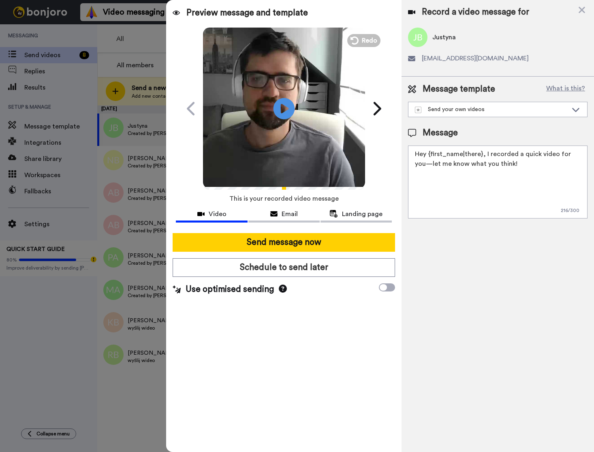
click at [285, 106] on icon "Play/Pause" at bounding box center [284, 108] width 21 height 39
click at [496, 110] on div "Send your own videos" at bounding box center [491, 109] width 153 height 8
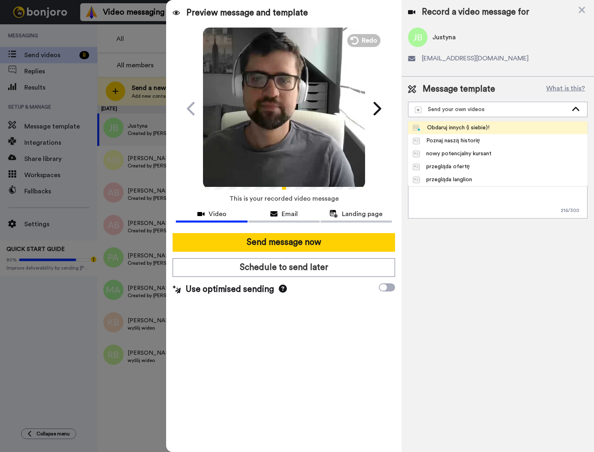
click at [482, 128] on div "Obdaruj innych (i siebie)!" at bounding box center [451, 128] width 77 height 8
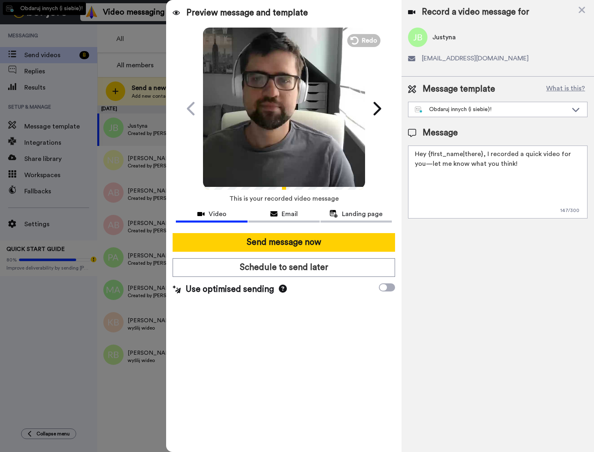
type textarea "Hej {first_name}, dwie sprawy: 1) dziękuję za kontynuację nauki w kolejnym roku…"
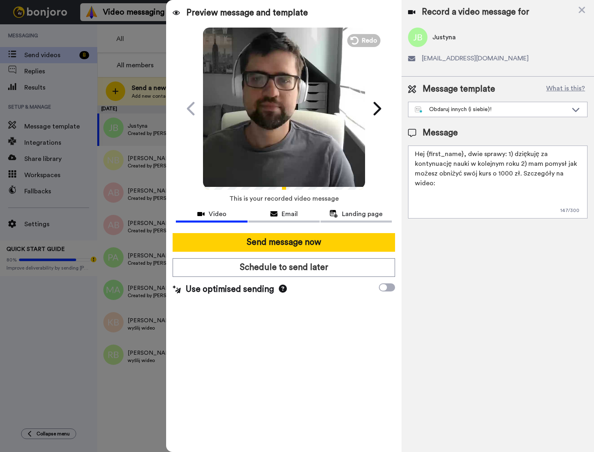
click at [287, 108] on icon "Play/Pause" at bounding box center [284, 108] width 21 height 39
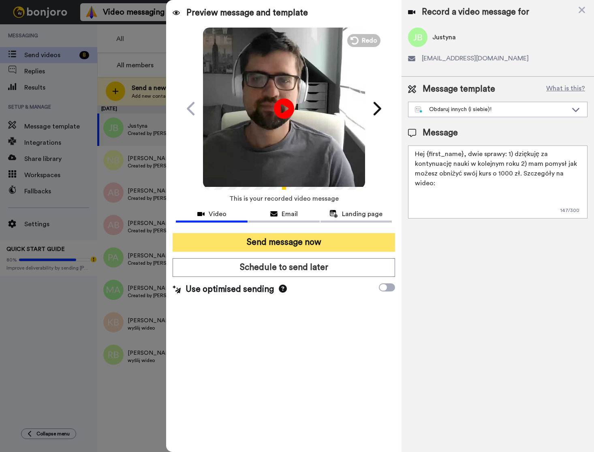
click at [330, 239] on button "Send message now" at bounding box center [284, 242] width 223 height 19
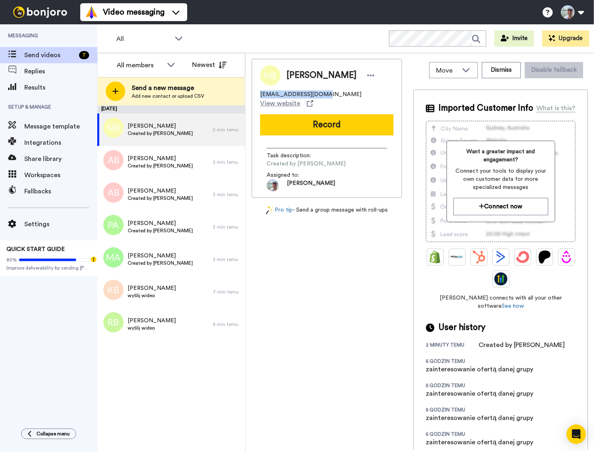
drag, startPoint x: 316, startPoint y: 94, endPoint x: 261, endPoint y: 94, distance: 54.7
click at [261, 94] on div "[EMAIL_ADDRESS][DOMAIN_NAME] View website" at bounding box center [326, 99] width 133 height 18
copy span "[EMAIL_ADDRESS][DOMAIN_NAME]"
click at [313, 117] on button "Record" at bounding box center [326, 124] width 133 height 21
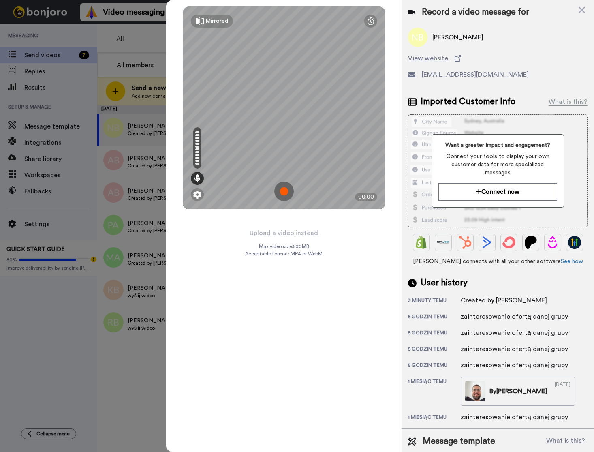
click at [285, 190] on img at bounding box center [284, 191] width 19 height 19
click at [280, 189] on img at bounding box center [284, 191] width 19 height 19
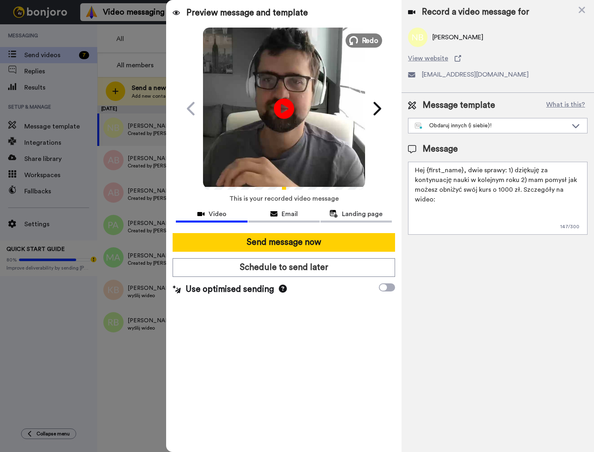
click at [369, 39] on span "Redo" at bounding box center [370, 40] width 17 height 11
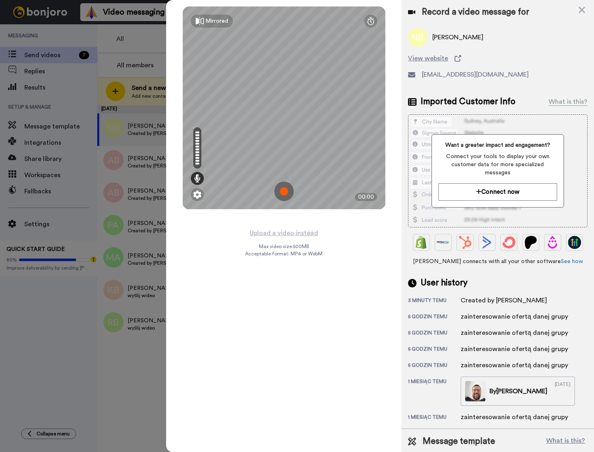
click at [285, 191] on img at bounding box center [284, 191] width 19 height 19
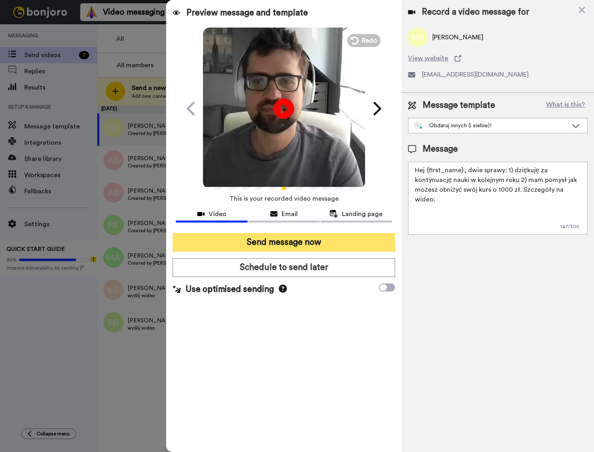
click at [282, 242] on button "Send message now" at bounding box center [284, 242] width 223 height 19
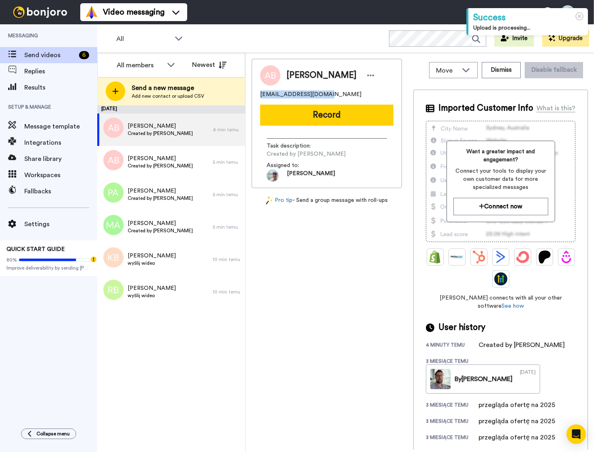
drag, startPoint x: 287, startPoint y: 91, endPoint x: 257, endPoint y: 92, distance: 29.6
click at [257, 92] on div "[PERSON_NAME] [EMAIL_ADDRESS][DOMAIN_NAME] Record Task description : Created by…" at bounding box center [327, 123] width 150 height 129
copy span "[EMAIL_ADDRESS][DOMAIN_NAME]"
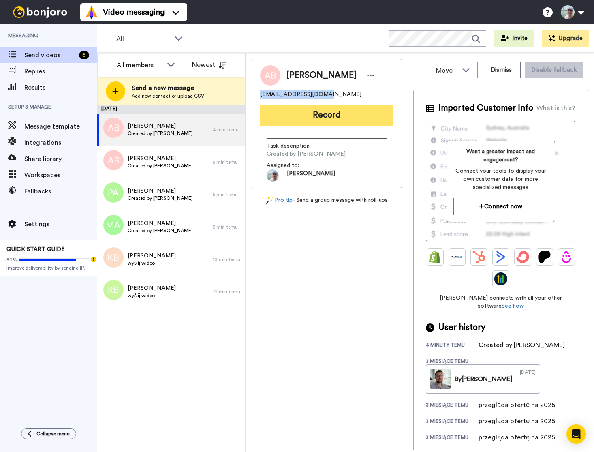
click at [315, 116] on button "Record" at bounding box center [326, 115] width 133 height 21
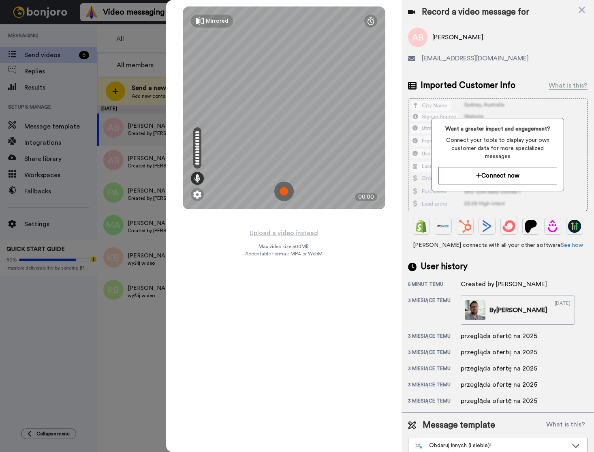
click at [285, 192] on img at bounding box center [284, 191] width 19 height 19
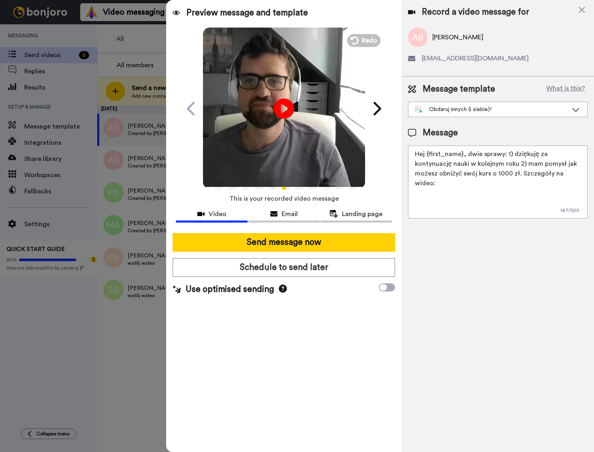
click at [463, 154] on textarea "Hej {first_name}, dwie sprawy: 1) dziękuję za kontynuację nauki w kolejnym roku…" at bounding box center [498, 182] width 180 height 73
drag, startPoint x: 462, startPoint y: 154, endPoint x: 427, endPoint y: 154, distance: 35.3
click at [427, 154] on textarea "Hej {first_name}, dwie sprawy: 1) dziękuję za kontynuację nauki w kolejnym roku…" at bounding box center [498, 182] width 180 height 73
type textarea "[PERSON_NAME], dwie sprawy: 1) dziękuję za kontynuację nauki w kolejnym roku 2)…"
click at [470, 228] on div "Record a video message for Agnieszka Baizert aga.baizert@gmail.com Message temp…" at bounding box center [498, 226] width 193 height 452
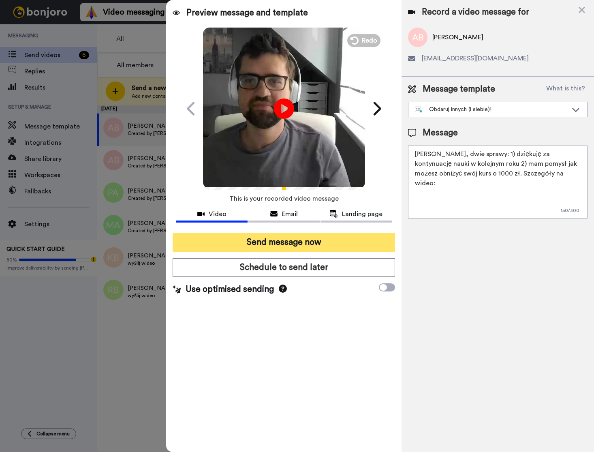
click at [295, 240] on button "Send message now" at bounding box center [284, 242] width 223 height 19
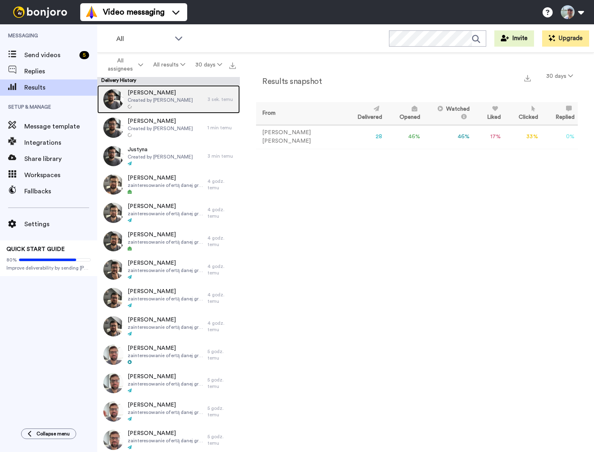
click at [177, 103] on div "[PERSON_NAME] Created by [PERSON_NAME]" at bounding box center [160, 99] width 65 height 21
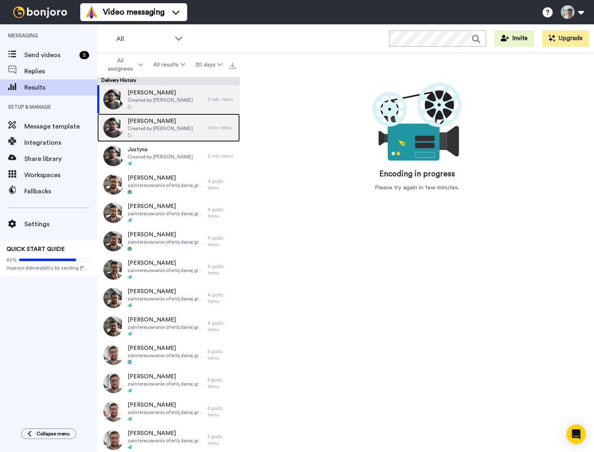
click at [174, 122] on span "[PERSON_NAME]" at bounding box center [160, 121] width 65 height 8
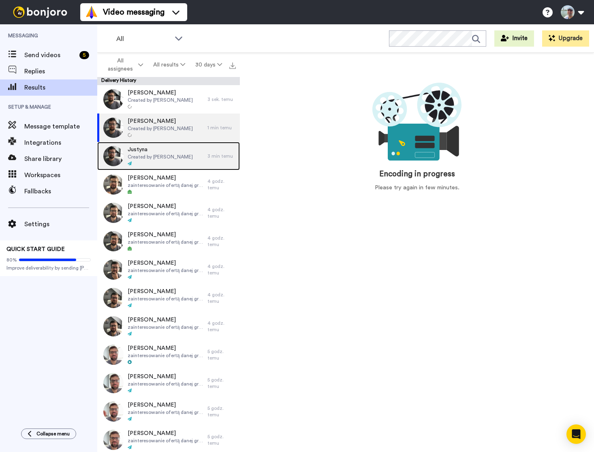
click at [171, 154] on span "Created by [PERSON_NAME]" at bounding box center [160, 157] width 65 height 6
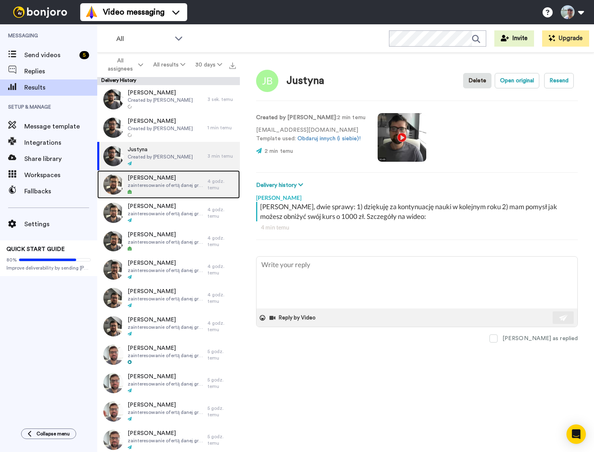
click at [169, 188] on span "zainteresowanie ofertą danej grupy" at bounding box center [166, 185] width 76 height 6
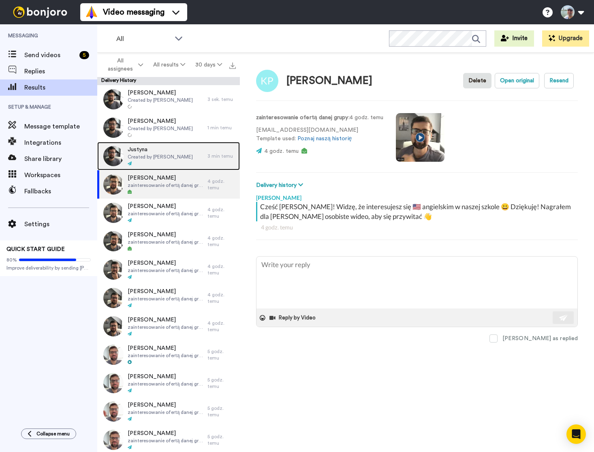
click at [171, 161] on div "Justyna Created by Michał A. Nowakowski" at bounding box center [160, 156] width 65 height 21
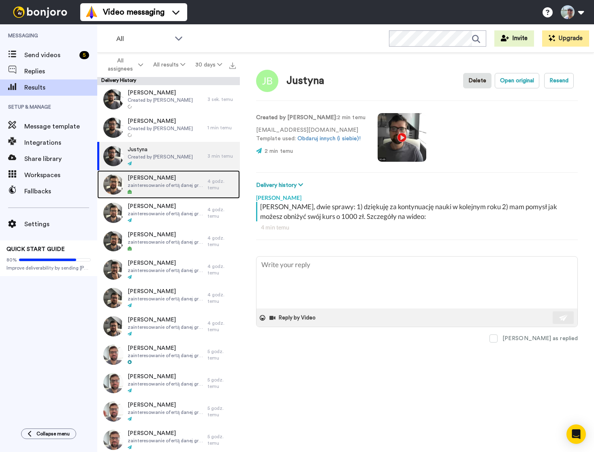
click at [163, 189] on div "Karolina Pikuła zainteresowanie ofertą danej grupy" at bounding box center [166, 184] width 76 height 21
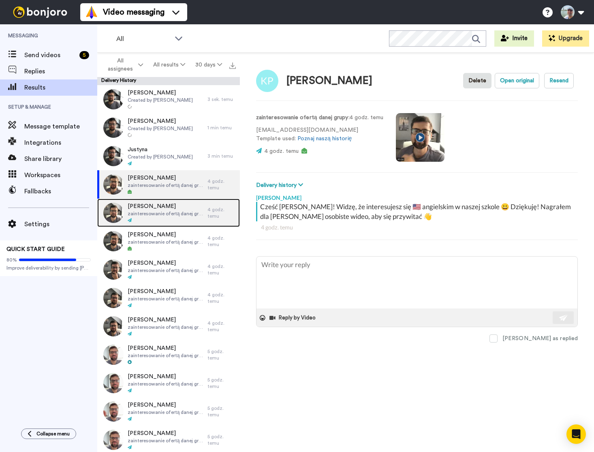
click at [165, 217] on span "zainteresowanie ofertą danej grupy" at bounding box center [166, 213] width 76 height 6
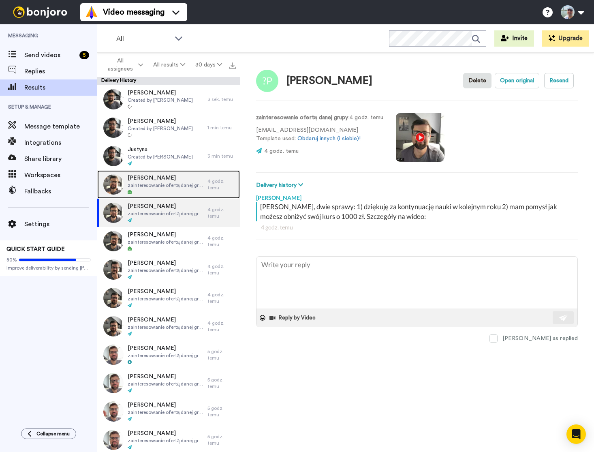
click at [166, 188] on span "zainteresowanie ofertą danej grupy" at bounding box center [166, 185] width 76 height 6
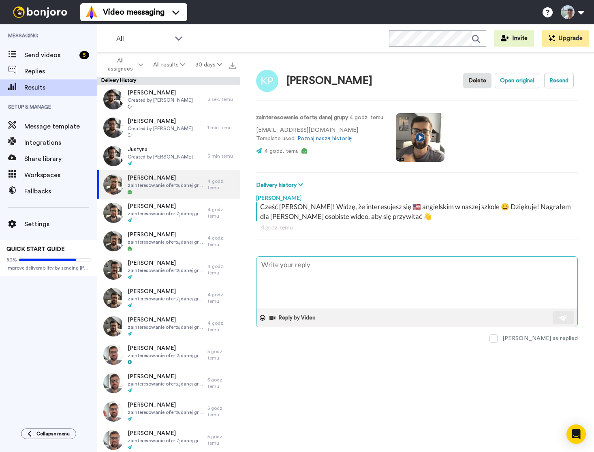
click at [313, 287] on textarea at bounding box center [417, 283] width 321 height 52
type textarea "x"
type textarea "U"
type textarea "x"
type textarea "Up"
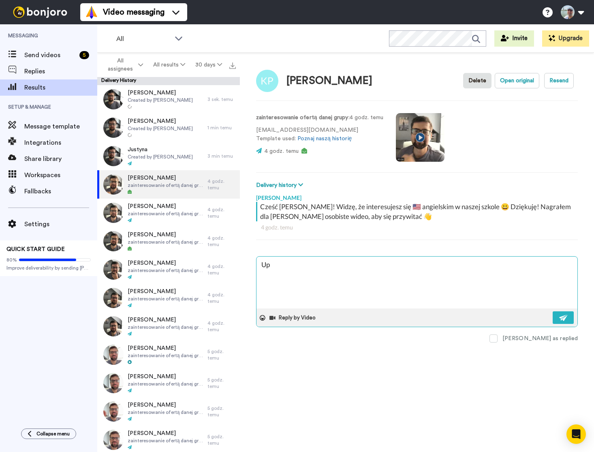
type textarea "x"
type textarea "Ups"
type textarea "x"
type textarea "Ups,"
type textarea "x"
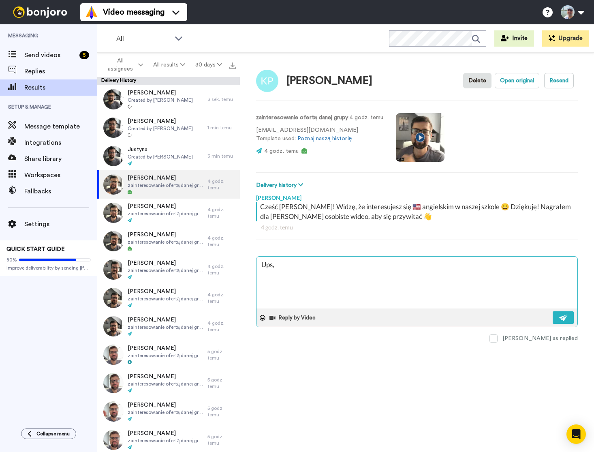
type textarea "Ups,"
type textarea "x"
type textarea "Ups, ź"
type textarea "x"
type textarea "Ups, źl"
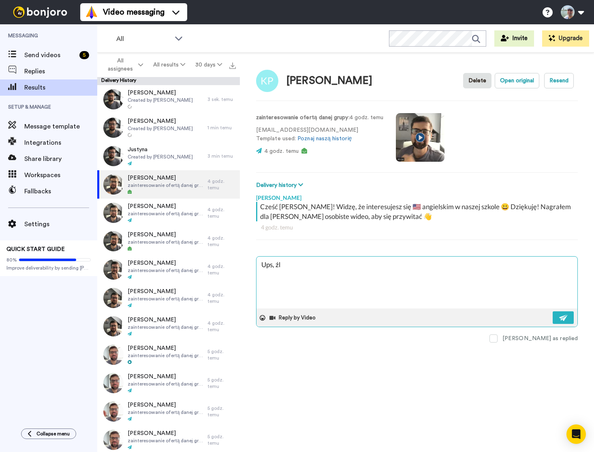
type textarea "x"
type textarea "Ups, źle"
type textarea "x"
type textarea "Ups, źle"
type textarea "x"
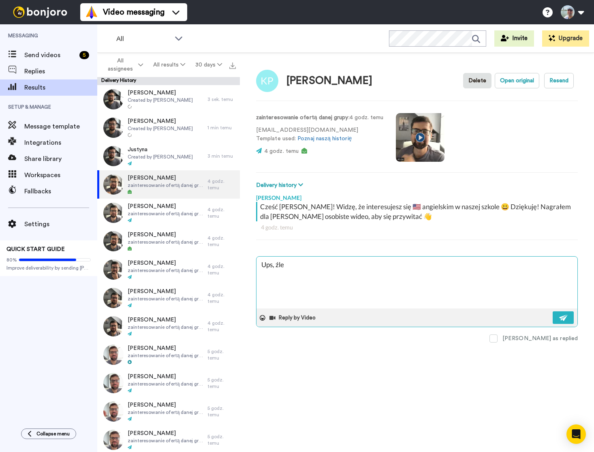
type textarea "Ups, źle m"
type textarea "x"
type textarea "Ups, źle mi"
type textarea "x"
type textarea "Ups, źle mi"
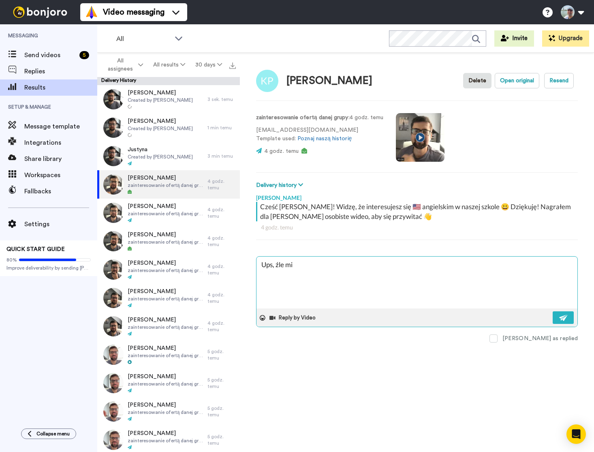
type textarea "x"
type textarea "Ups, źle mi s"
type textarea "x"
type textarea "Ups, źle mi się"
type textarea "x"
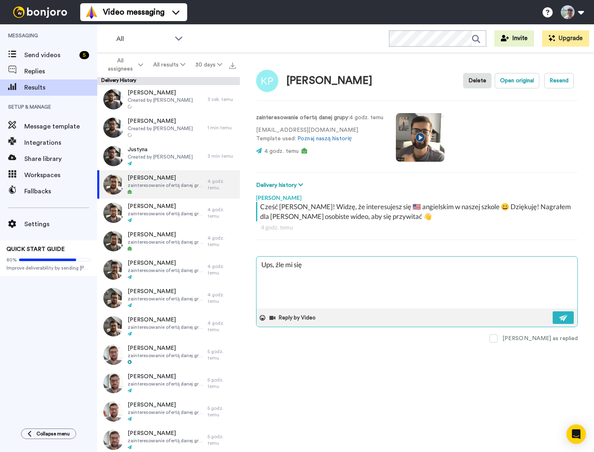
type textarea "Ups, źle mi się"
type textarea "x"
type textarea "Ups, źle mi się k"
type textarea "x"
type textarea "Ups, źle mi się kl"
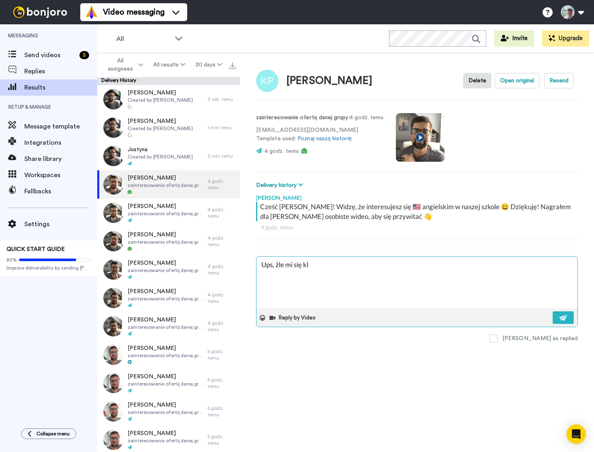
type textarea "x"
type textarea "Ups, źle mi się kli"
type textarea "x"
type textarea "Ups, źle mi się klik"
type textarea "x"
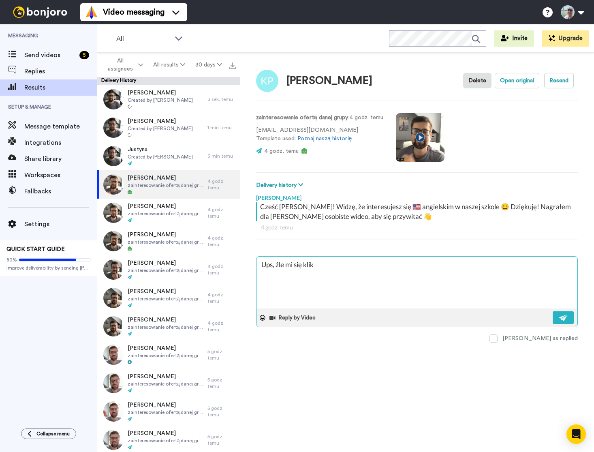
type textarea "Ups, źle mi się klikn"
type textarea "x"
type textarea "Ups, źle mi się klikne"
type textarea "x"
type textarea "Ups, źle mi się klikneł"
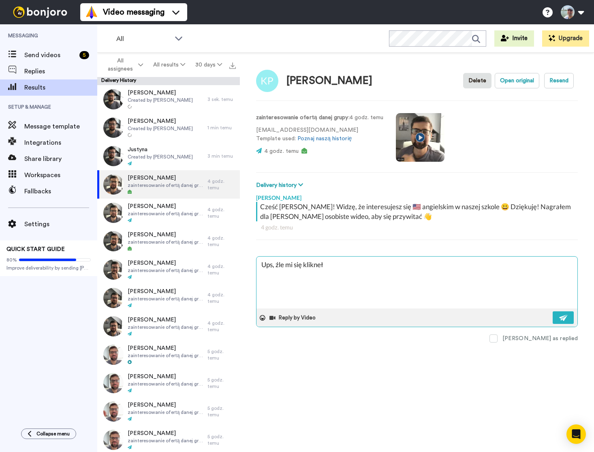
type textarea "x"
type textarea "Ups, źle mi się klikneło"
type textarea "x"
type textarea "Ups, źle mi się klikneło"
type textarea "x"
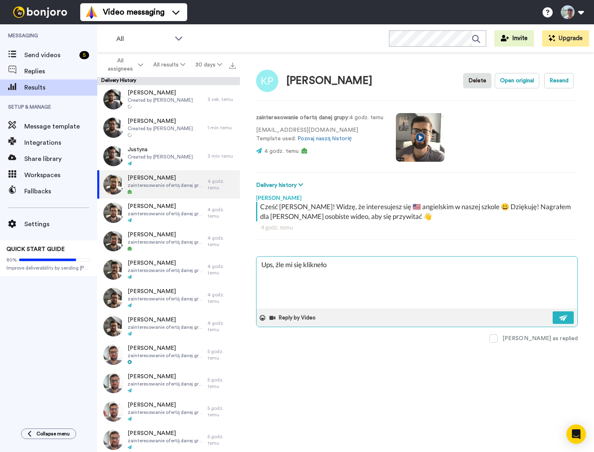
type textarea "Ups, źle mi się klikneło i"
type textarea "x"
type textarea "Ups, źle mi się klikneło i"
type textarea "x"
type textarea "Ups, źle mi się klikneło i n"
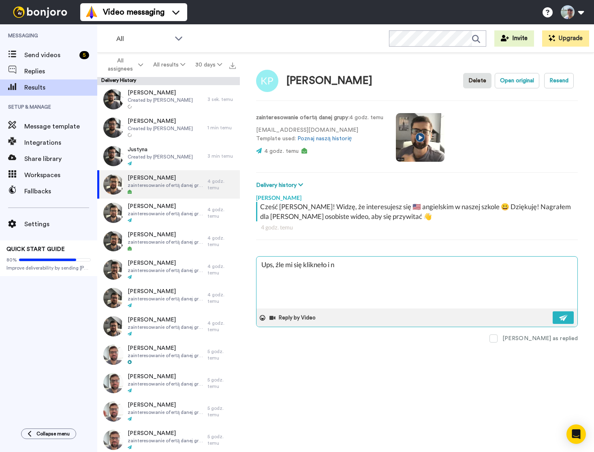
type textarea "x"
type textarea "Ups, źle mi się klikneło i ni"
type textarea "x"
type textarea "Ups, źle mi się klikneło i nie"
type textarea "x"
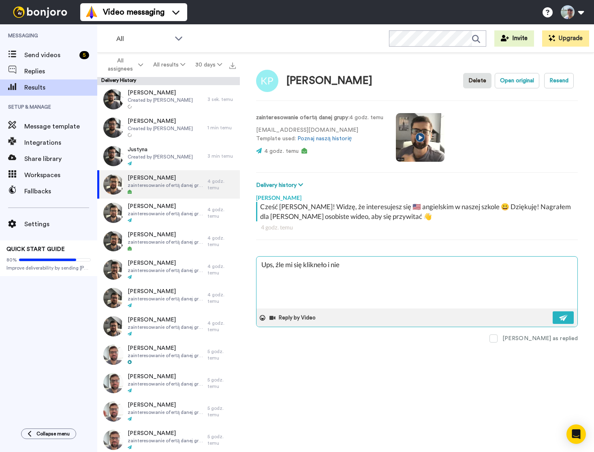
type textarea "Ups, źle mi się klikneło i nie"
type textarea "x"
type textarea "Ups, źle mi się klikneło i nie w"
type textarea "x"
type textarea "Ups, źle mi się klikneło i nie wy"
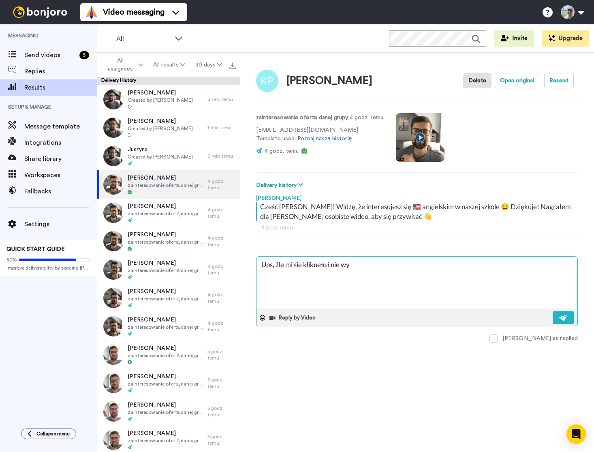
type textarea "x"
type textarea "Ups, źle mi się klikneło i nie wys"
type textarea "x"
type textarea "Ups, źle mi się klikneło i nie wysą"
type textarea "x"
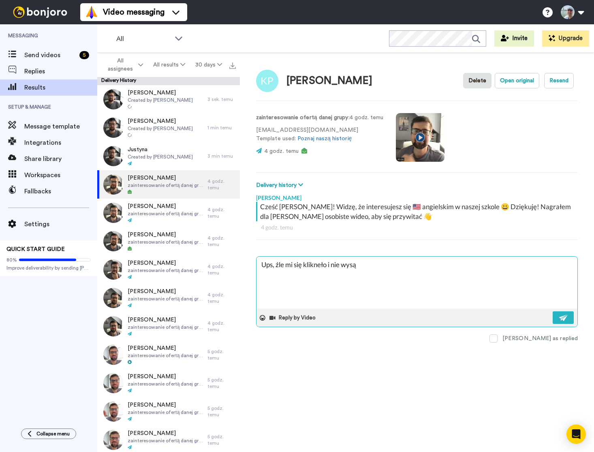
type textarea "Ups, źle mi się klikneło i nie wysął"
type textarea "x"
type textarea "Ups, źle mi się klikneło i nie wysąłe"
type textarea "x"
type textarea "Ups, źle mi się klikneło i nie wysąłel"
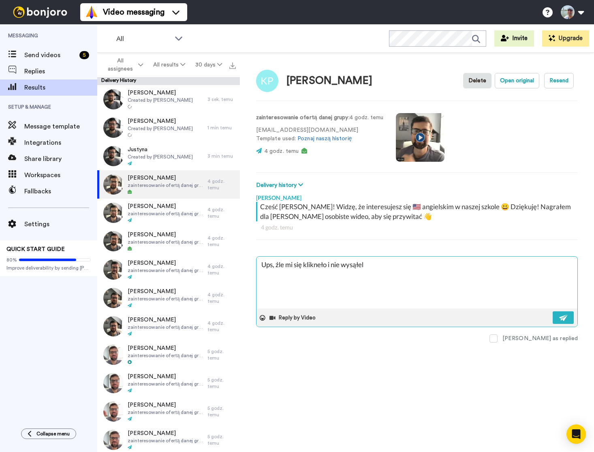
type textarea "x"
type textarea "Ups, źle mi się klikneło i nie wysąłele"
type textarea "x"
type textarea "Ups, źle mi się klikneło i nie wysąłelem"
type textarea "x"
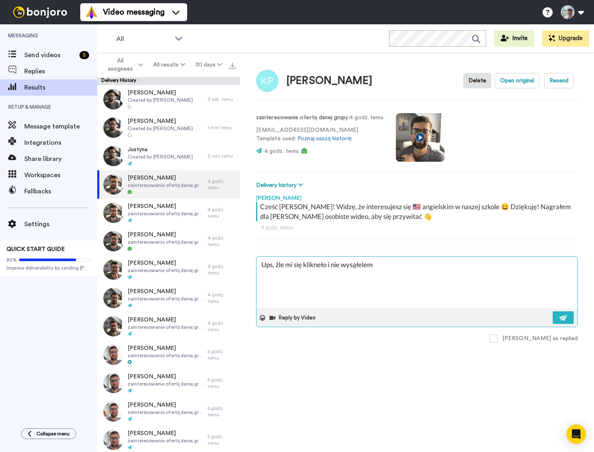
type textarea "Ups, źle mi się klikneło i nie wysąłelem"
type textarea "x"
type textarea "Ups, źle mi się klikneło i nie wysąłelem l"
type textarea "x"
type textarea "Ups, źle mi się klikneło i nie wysąłelem li"
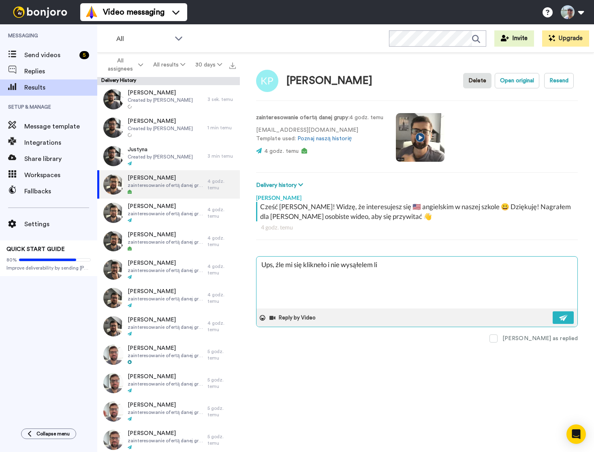
type textarea "x"
type textarea "Ups, źle mi się klikneło i nie wysąłelem lin"
type textarea "x"
type textarea "Ups, źle mi się klikneło i nie wysąłelem link"
type textarea "x"
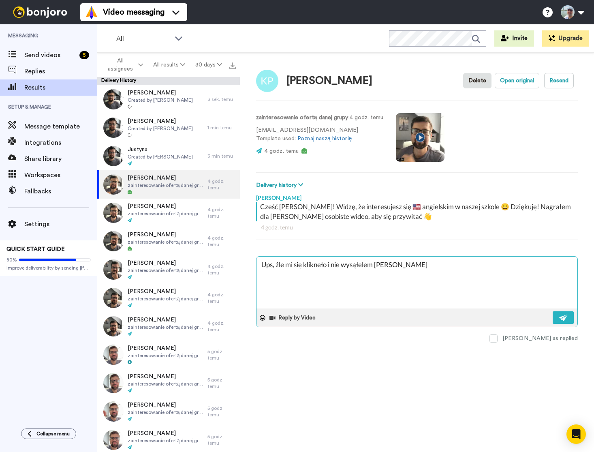
type textarea "Ups, źle mi się klikneło i nie wysąłelem linka"
type textarea "x"
type textarea "Ups, źle mi się klikneło i nie wysąłelem linka"
type textarea "x"
type textarea "Ups, źle mi się klikneło i nie wysąłelem linka d"
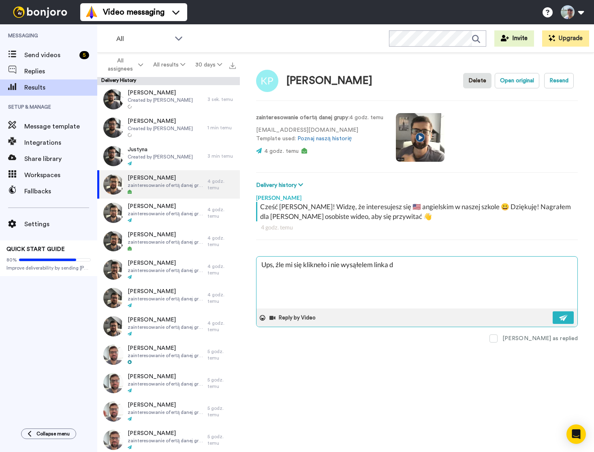
type textarea "x"
type textarea "Ups, źle mi się klikneło i nie wysąłelem linka do"
type textarea "x"
type textarea "Ups, źle mi się klikneło i nie wysąłelem linka do"
type textarea "x"
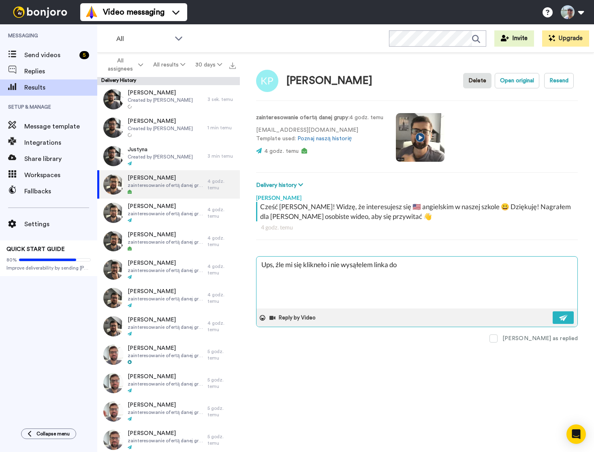
type textarea "Ups, źle mi się klikneło i nie wysąłelem linka do d"
type textarea "x"
type textarea "Ups, źle mi się klikneło i nie wysąłelem linka do"
type textarea "x"
type textarea "Ups, źle mi się klikneło i nie wysąłelem linka do f"
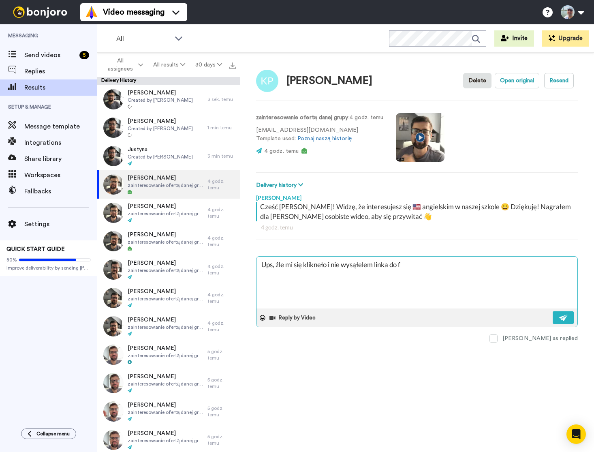
type textarea "x"
type textarea "Ups, źle mi się klikneło i nie wysąłelem linka do fo"
type textarea "x"
type textarea "Ups, źle mi się klikneło i nie wysąłelem linka do for"
type textarea "x"
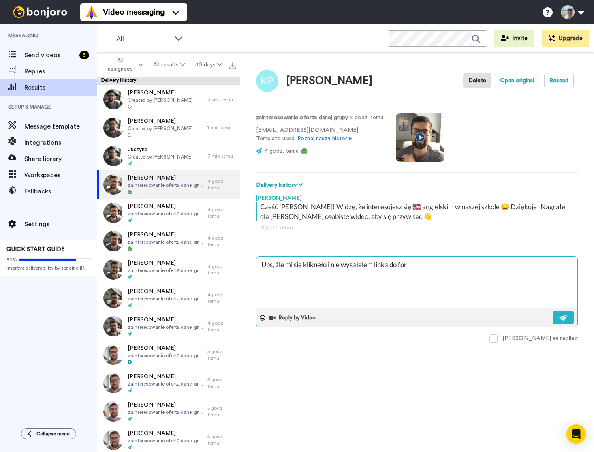
type textarea "Ups, źle mi się klikneło i nie wysąłelem linka do form"
type textarea "x"
type textarea "Ups, źle mi się klikneło i nie wysąłelem linka do formu"
type textarea "x"
type textarea "Ups, źle mi się klikneło i nie wysąłelem linka do formul"
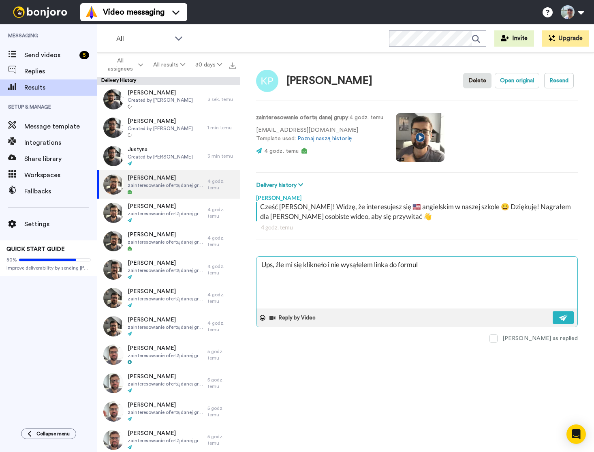
type textarea "x"
type textarea "Ups, źle mi się klikneło i nie wysąłelem linka do formula"
type textarea "x"
type textarea "Ups, źle mi się klikneło i nie wysąłelem linka do formular"
type textarea "x"
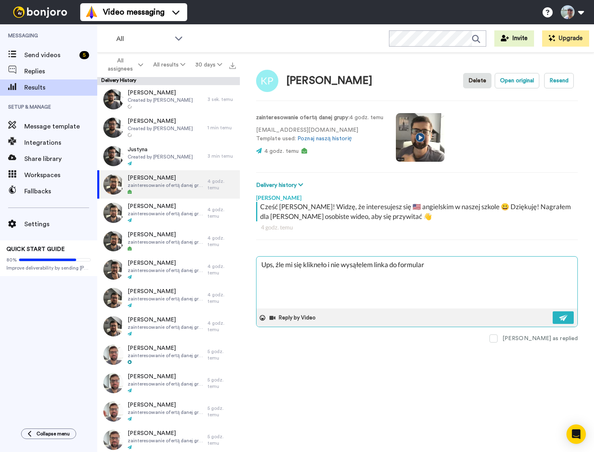
type textarea "Ups, źle mi się klikneło i nie wysąłelem linka do formularz"
type textarea "x"
type textarea "Ups, źle mi się klikneło i nie wysąłelem linka do formularza"
type textarea "x"
type textarea "Ups, źle mi się klikneło i nie wysąłelem linka do formularza"
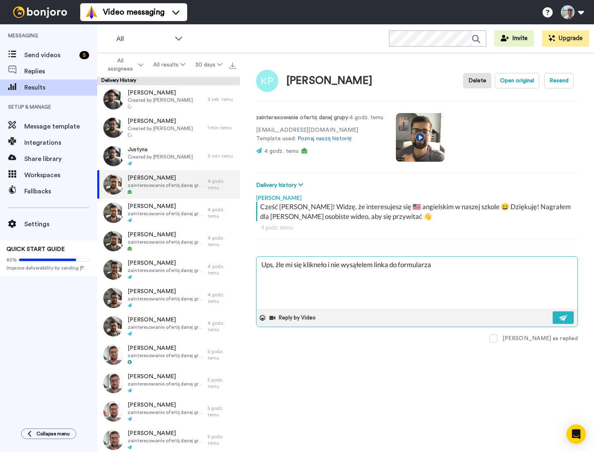
type textarea "x"
type textarea "Ups, źle mi się klikneło i nie wysąłelem linka do formularza :"
type textarea "x"
type textarea "Ups, źle mi się klikneło i nie wysąłelem linka do formularza :("
type textarea "x"
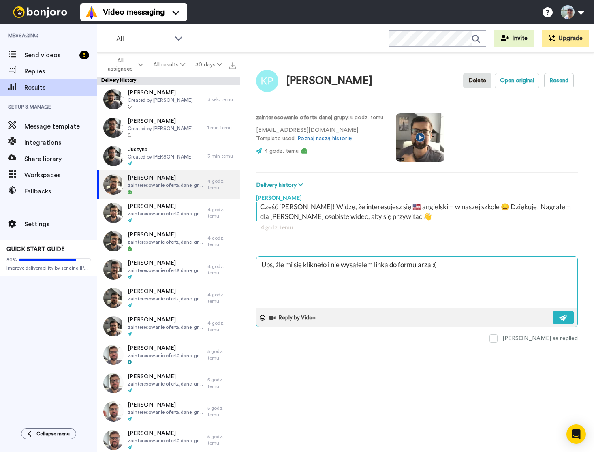
type textarea "Ups, źle mi się klikneło i nie wysąłelem linka do formularza :("
type textarea "x"
type textarea "Ups, źle mi się klikneło i nie wysąłelem linka do formularza :( O"
drag, startPoint x: 375, startPoint y: 265, endPoint x: 393, endPoint y: 265, distance: 17.4
click at [375, 265] on textarea "Ups, źle mi się klikneło i nie wysąłelem linka do formularza :( O" at bounding box center [417, 283] width 321 height 52
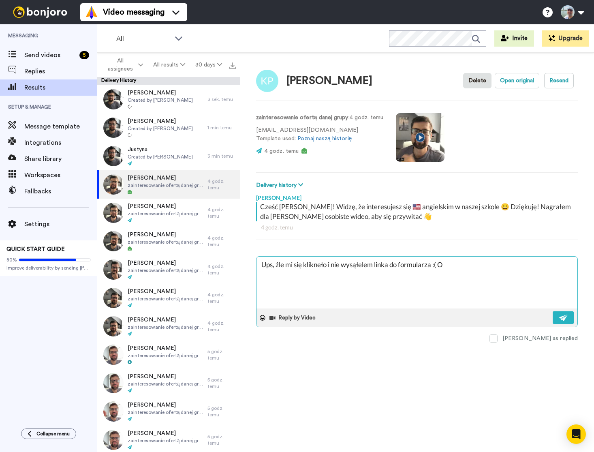
type textarea "x"
type textarea "Ups, źle mi się klikneło i nie wysąłelem alinka do formularza :( O"
type textarea "x"
type textarea "Ups, źle mi się klikneło i nie wysąłelem anlinka do formularza :( O"
type textarea "x"
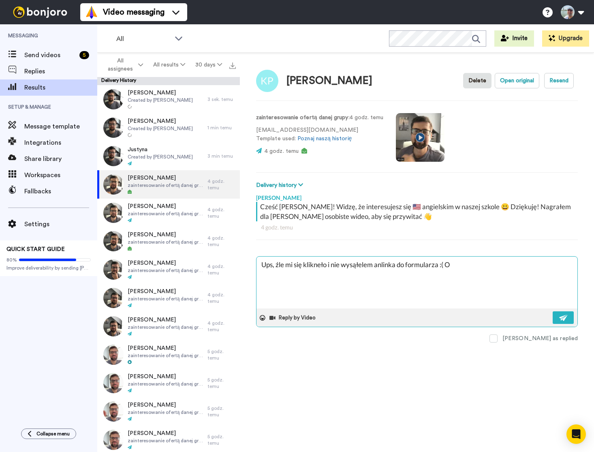
type textarea "Ups, źle mi się klikneło i nie wysąłelem anilinka do formularza :( O"
type textarea "x"
type textarea "Ups, źle mi się klikneło i nie wysąłelem ani linka do formularza :( O"
type textarea "x"
type textarea "Ups, źle mi się klikneło i nie wysąłelem ani wlinka do formularza :( O"
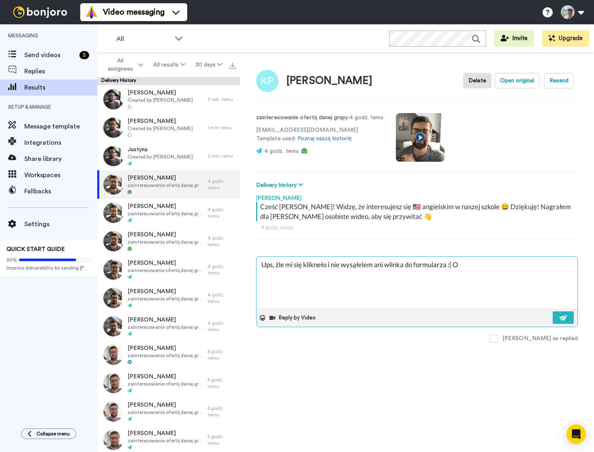
type textarea "x"
type textarea "Ups, źle mi się klikneło i nie wysąłelem ani wilinka do formularza :( O"
type textarea "x"
type textarea "Ups, źle mi się klikneło i nie wysąłelem ani widlinka do formularza :( O"
type textarea "x"
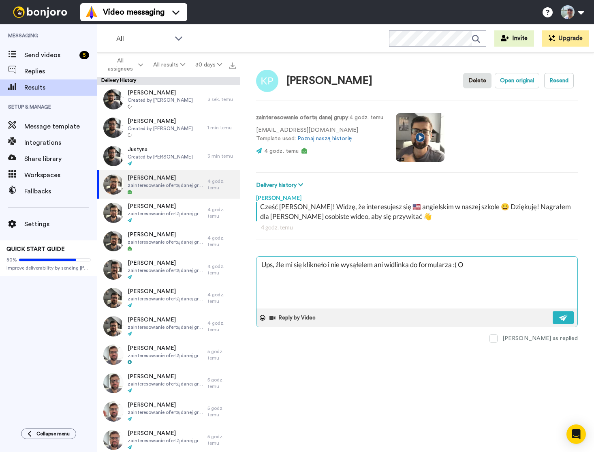
type textarea "Ups, źle mi się klikneło i nie wysąłelem ani widelinka do formularza :( O"
type textarea "x"
type textarea "Ups, źle mi się klikneło i nie wysąłelem ani wideolinka do formularza :( O"
type textarea "x"
type textarea "Ups, źle mi się klikneło i nie wysąłelem ani wideo linka do formularza :( O"
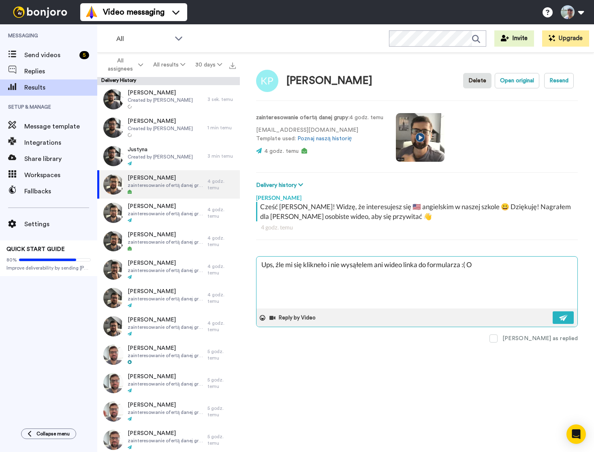
type textarea "x"
type textarea "Ups, źle mi się klikneło i nie wysąłelem ani wideo alinka do formularza :( O"
type textarea "x"
type textarea "Ups, źle mi się klikneło i nie wysąłelem ani wideo anlinka do formularza :( O"
type textarea "x"
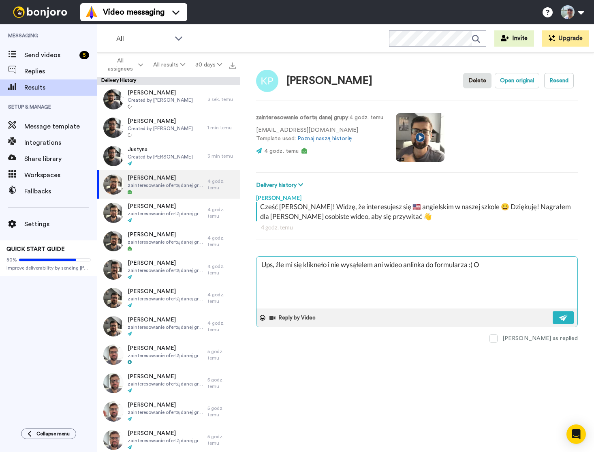
type textarea "Ups, źle mi się klikneło i nie wysąłelem ani wideo anilinka do formularza :( O"
type textarea "x"
type textarea "Ups, źle mi się klikneło i nie wysąłelem ani wideo ani linka do formularza :( O"
click at [498, 264] on textarea "Ups, źle mi się klikneło i nie wysąłelem ani wideo ani linka do formularza :( O" at bounding box center [417, 283] width 321 height 52
type textarea "x"
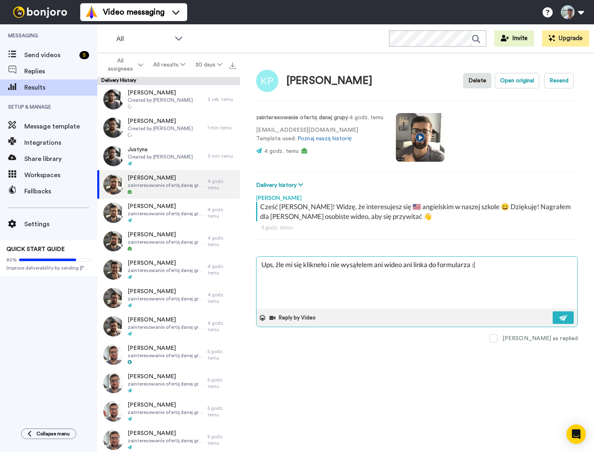
click at [357, 266] on textarea "Ups, źle mi się klikneło i nie wysąłelem ani wideo ani linka do formularza :(" at bounding box center [417, 283] width 321 height 52
type textarea "Ups, źle mi się klikneło i nie wysłelem ani wideo ani linka do formularza :("
type textarea "x"
type textarea "Ups, źle mi się klikneło i nie wysłlem ani wideo ani linka do formularza :("
type textarea "x"
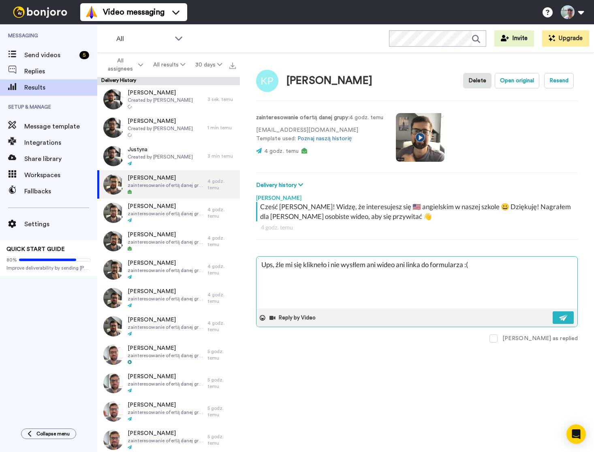
type textarea "Ups, źle mi się klikneło i nie wysłalem ani wideo ani linka do formularza :("
type textarea "x"
type textarea "Ups, źle mi się klikneło i nie wysłaem ani wideo ani linka do formularza :("
type textarea "x"
type textarea "Ups, źle mi się klikneło i nie wysłałem ani wideo ani linka do formularza :("
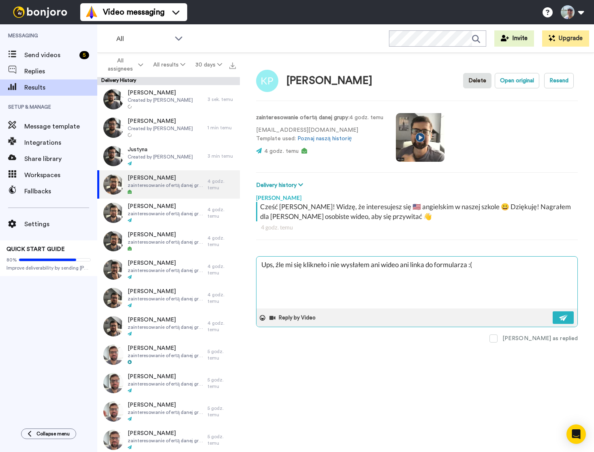
click at [322, 266] on textarea "Ups, źle mi się klikneło i nie wysłałem ani wideo ani linka do formularza :(" at bounding box center [417, 283] width 321 height 52
type textarea "x"
type textarea "Ups, źle mi się kliknło i nie wysłałem ani wideo ani linka do formularza :("
type textarea "x"
type textarea "Ups, źle mi się kliknęło i nie wysłałem ani wideo ani linka do formularza :("
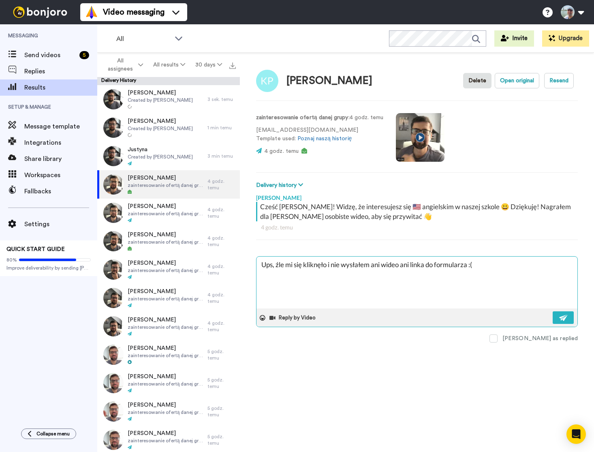
click at [383, 266] on textarea "Ups, źle mi się kliknęło i nie wysłałem ani wideo ani linka do formularza :(" at bounding box center [417, 283] width 321 height 52
type textarea "x"
type textarea "Ups, źle mi się kliknęło i nie wysłałem ani dwideo ani linka do formularza :("
type textarea "x"
type textarea "Ups, źle mi się kliknęło i nie wysłałem ani drwideo ani linka do formularza :("
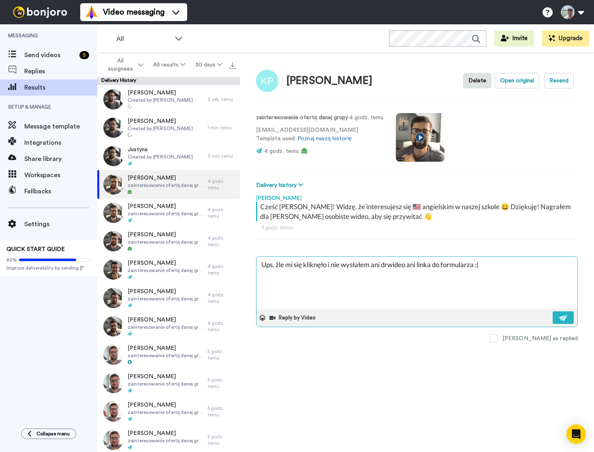
type textarea "x"
type textarea "Ups, źle mi się kliknęło i nie wysłałem ani druwideo ani linka do formularza :("
type textarea "x"
type textarea "Ups, źle mi się kliknęło i nie wysłałem ani drugwideo ani linka do formularza :("
type textarea "x"
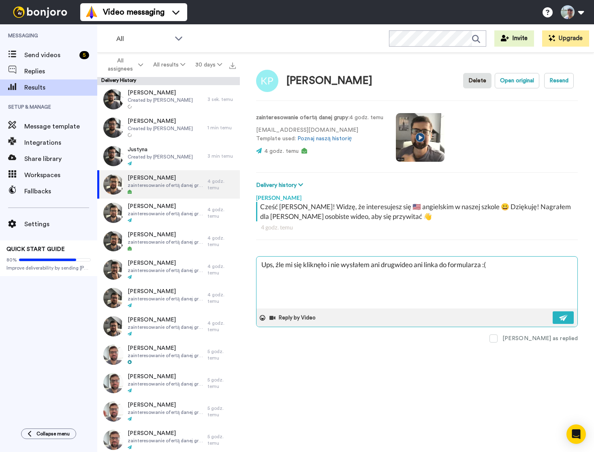
type textarea "Ups, źle mi się kliknęło i nie wysłałem ani drugiwideo ani linka do formularza …"
type textarea "x"
type textarea "Ups, źle mi się kliknęło i nie wysłałem ani drugiewideo ani linka do formularza…"
type textarea "x"
type textarea "Ups, źle mi się kliknęło i nie wysłałem ani drugiegwideo ani linka do formularz…"
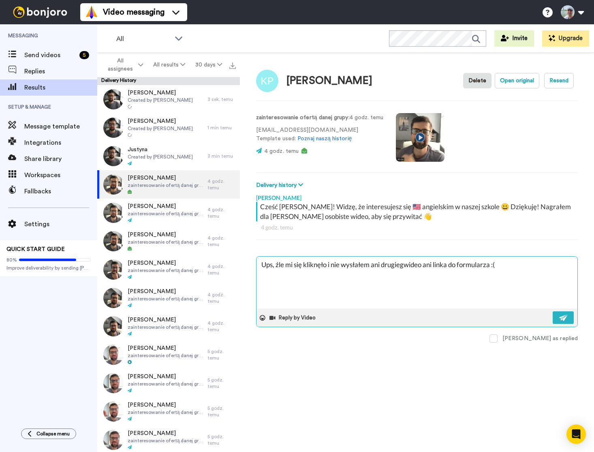
type textarea "x"
type textarea "Ups, źle mi się kliknęło i nie wysłałem ani drugiegowideo ani linka do formular…"
type textarea "x"
type textarea "Ups, źle mi się kliknęło i nie wysłałem ani drugiego wideo ani linka do formula…"
click at [530, 269] on textarea "Ups, źle mi się kliknęło i nie wysłałem ani drugiego wideo ani linka do formula…" at bounding box center [417, 283] width 321 height 52
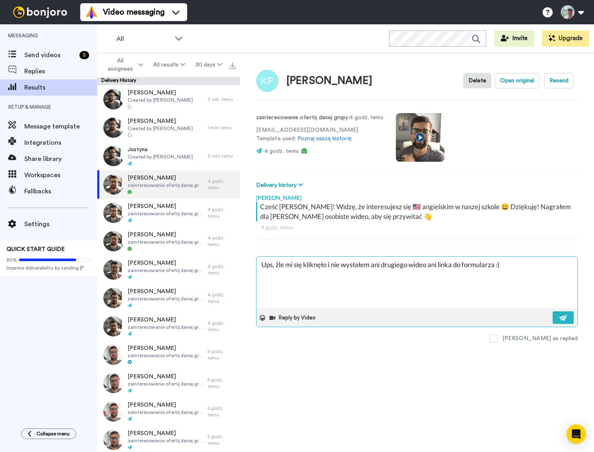
type textarea "x"
type textarea "Ups, źle mi się kliknęło i nie wysłałem ani drugiego wideo ani linka do formula…"
type textarea "x"
type textarea "Ups, źle mi się kliknęło i nie wysłałem ani drugiego wideo ani linka do formula…"
type textarea "x"
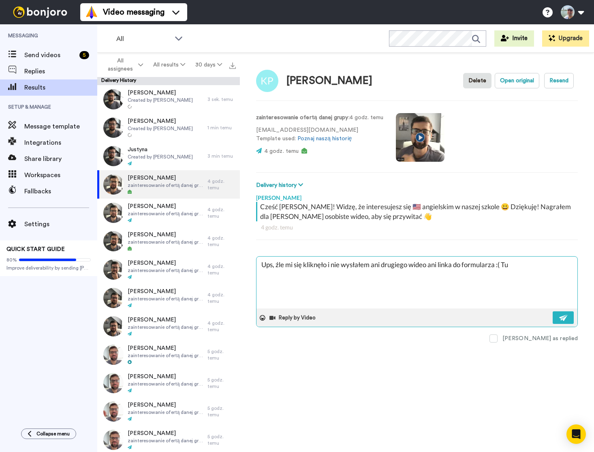
type textarea "Ups, źle mi się kliknęło i nie wysłałem ani drugiego wideo ani linka do formula…"
type textarea "x"
type textarea "Ups, źle mi się kliknęło i nie wysłałem ani drugiego wideo ani linka do formula…"
paste textarea "https://forms.gle/HSt96kkkXNBc8xFn6"
click at [274, 275] on textarea "Ups, źle mi się kliknęło i nie wysłałem ani drugiego wideo ani linka do formula…" at bounding box center [417, 283] width 321 height 52
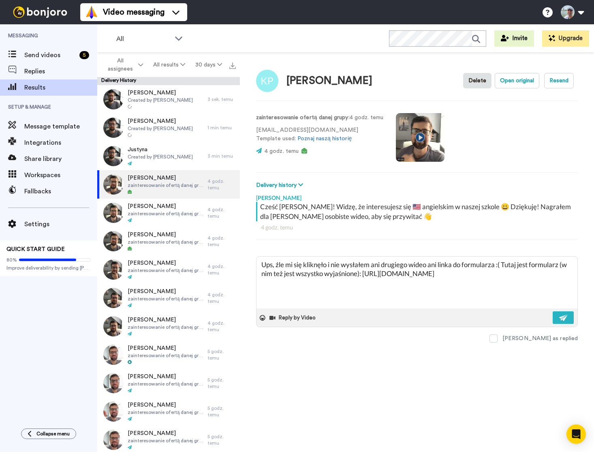
drag, startPoint x: 470, startPoint y: 272, endPoint x: 242, endPoint y: 256, distance: 228.8
click at [242, 256] on div "Karolina Pikuła Delete Open original Resend zainteresowanie ofertą danej grupy …" at bounding box center [417, 254] width 354 height 403
click at [413, 278] on textarea "Ups, źle mi się kliknęło i nie wysłałem ani drugiego wideo ani linka do formula…" at bounding box center [417, 283] width 321 height 52
click at [489, 275] on textarea "Ups, źle mi się kliknęło i nie wysłałem ani drugiego wideo ani linka do formula…" at bounding box center [417, 283] width 321 height 52
click at [568, 319] on button at bounding box center [563, 317] width 21 height 13
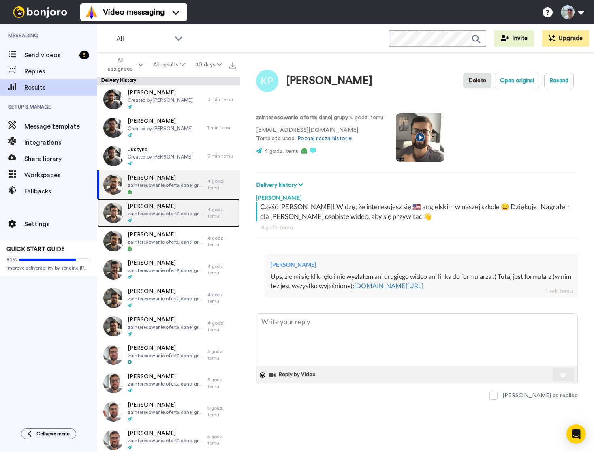
click at [176, 219] on div at bounding box center [166, 221] width 76 height 6
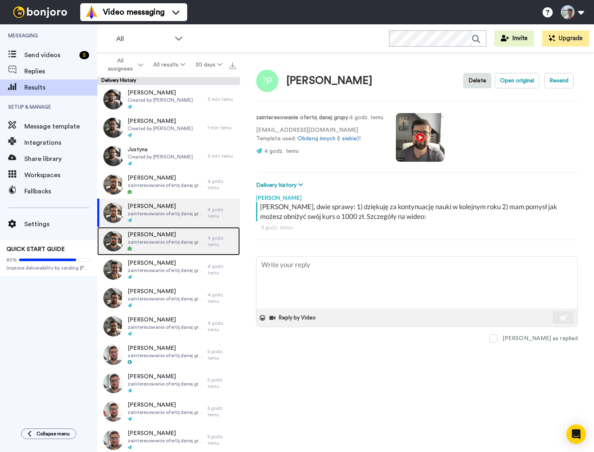
click at [182, 238] on span "Izabela Chilkiewicz" at bounding box center [166, 235] width 76 height 8
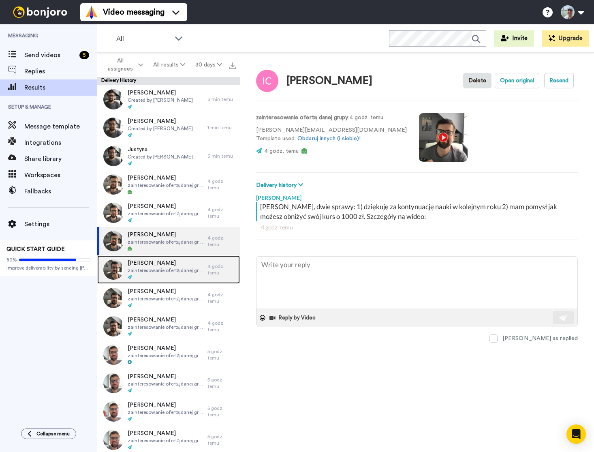
click at [178, 258] on div "Yuliia Kulyk zainteresowanie ofertą danej grupy" at bounding box center [152, 269] width 110 height 28
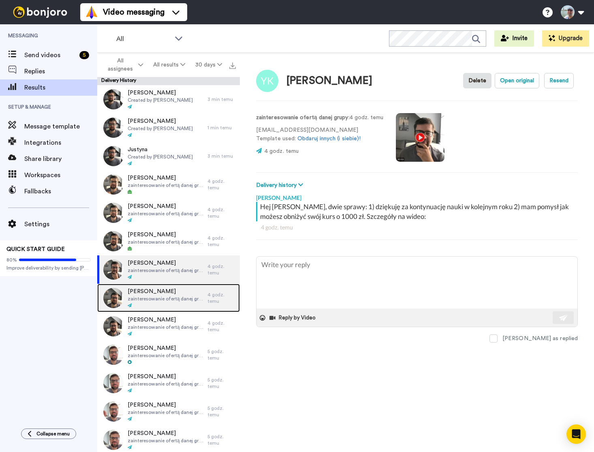
click at [172, 293] on span "Agnieszka Panek" at bounding box center [166, 291] width 76 height 8
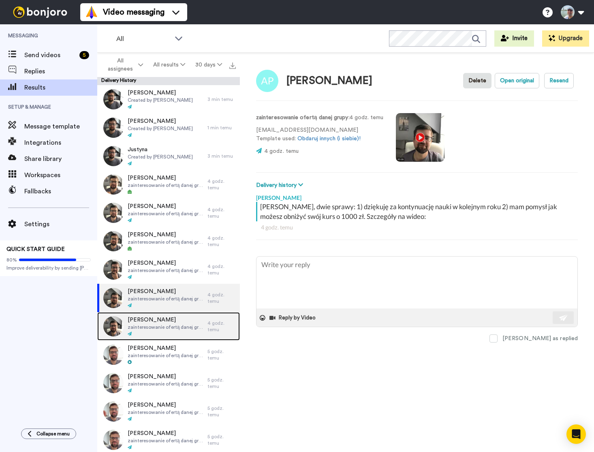
click at [168, 328] on span "zainteresowanie ofertą danej grupy" at bounding box center [166, 327] width 76 height 6
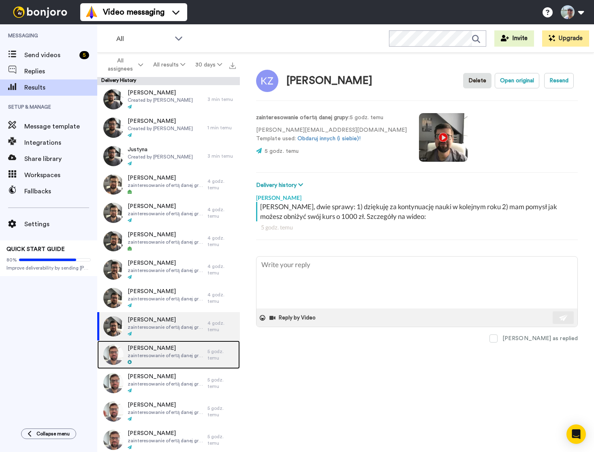
click at [169, 350] on span "Karolina Zuzga" at bounding box center [166, 348] width 76 height 8
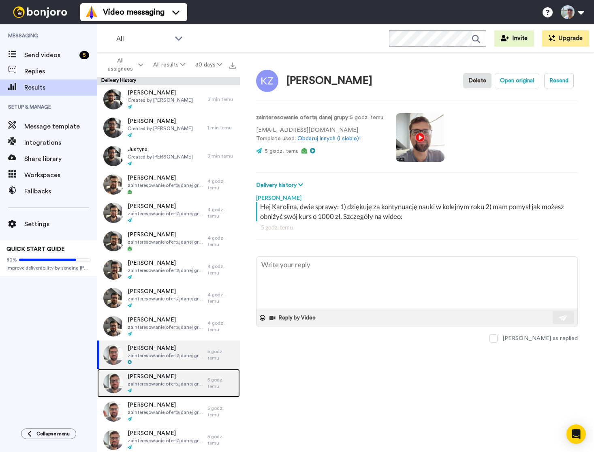
click at [165, 381] on span "zainteresowanie ofertą danej grupy" at bounding box center [166, 384] width 76 height 6
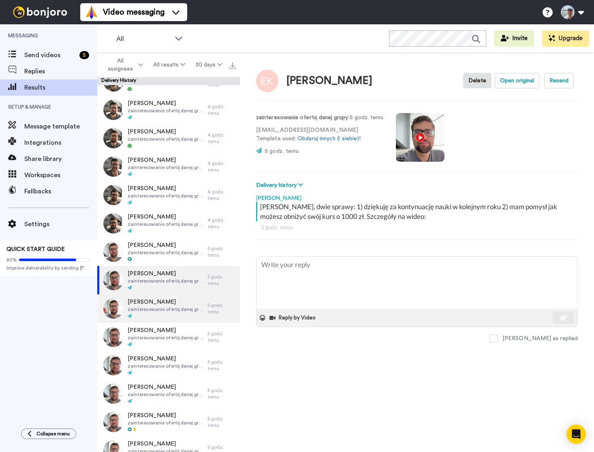
scroll to position [103, 0]
click at [161, 304] on span "Kamila Wróbel" at bounding box center [166, 302] width 76 height 8
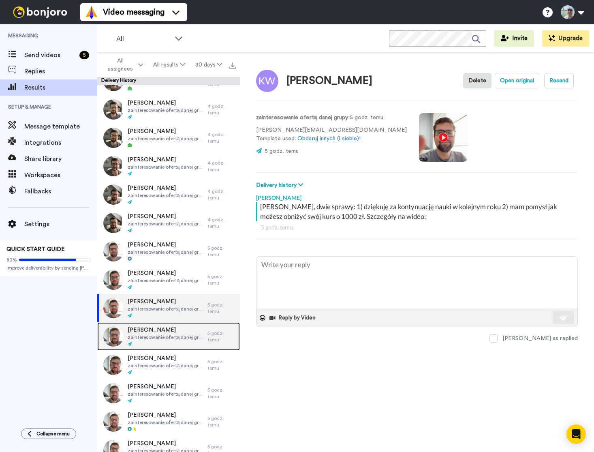
click at [167, 339] on span "zainteresowanie ofertą danej grupy" at bounding box center [166, 337] width 76 height 6
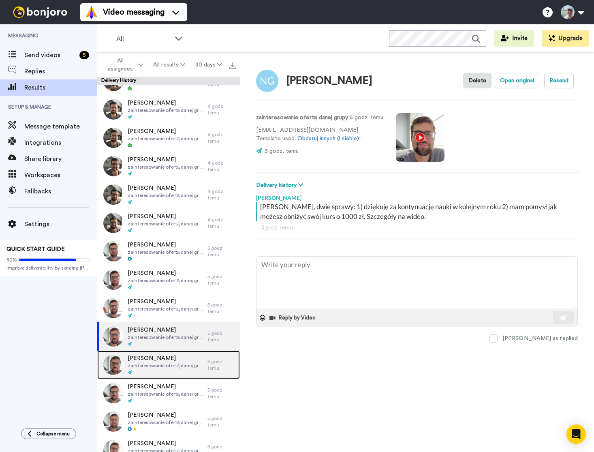
click at [165, 364] on span "zainteresowanie ofertą danej grupy" at bounding box center [166, 365] width 76 height 6
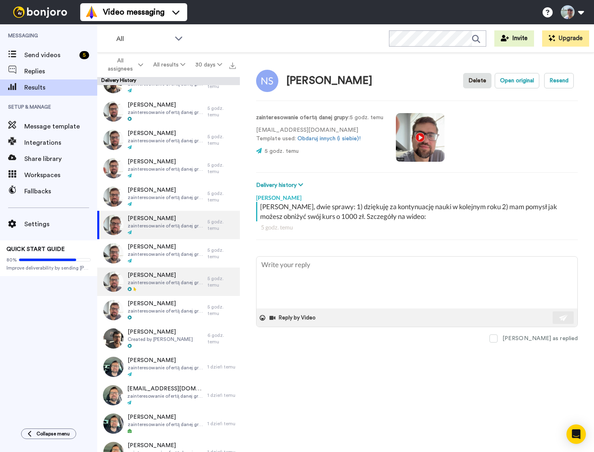
scroll to position [262, 0]
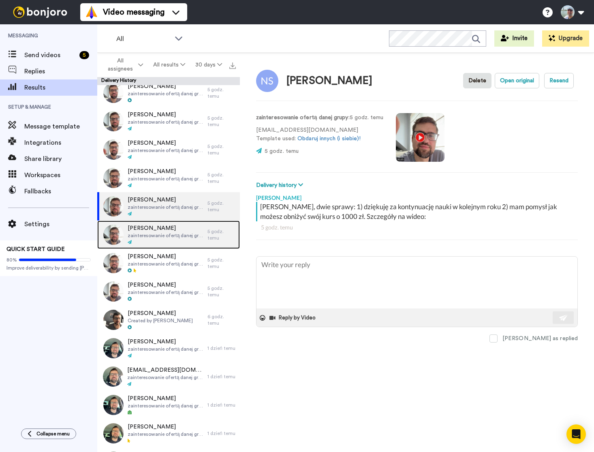
click at [178, 234] on span "zainteresowanie ofertą danej grupy" at bounding box center [166, 235] width 76 height 6
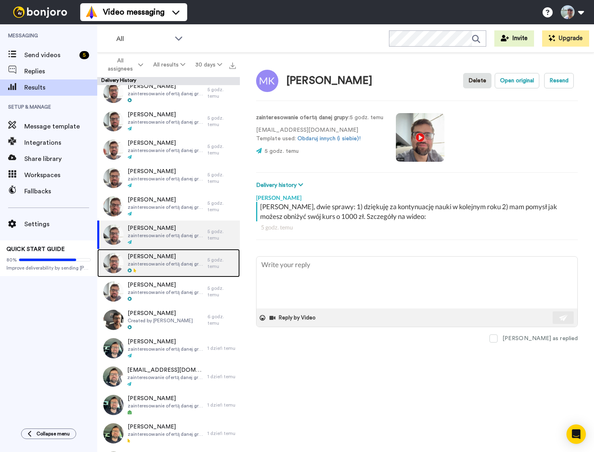
click at [178, 266] on span "zainteresowanie ofertą danej grupy" at bounding box center [166, 264] width 76 height 6
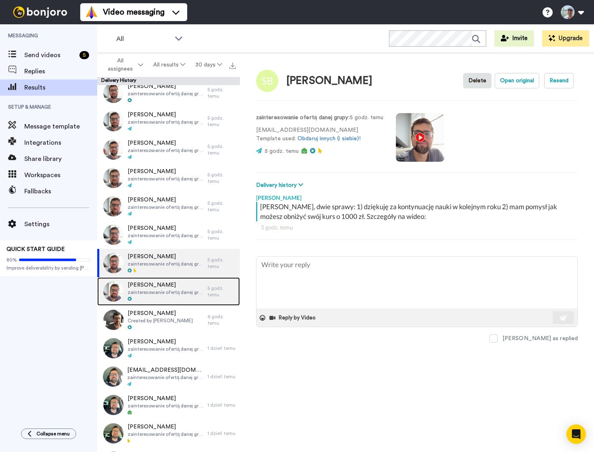
click at [173, 294] on span "zainteresowanie ofertą danej grupy" at bounding box center [166, 292] width 76 height 6
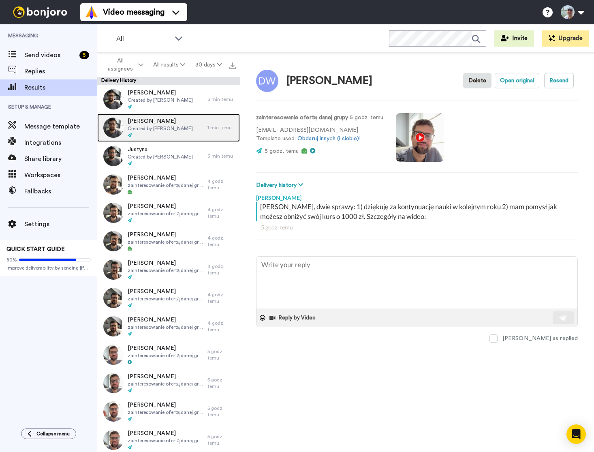
click at [170, 122] on span "Natalia" at bounding box center [160, 121] width 65 height 8
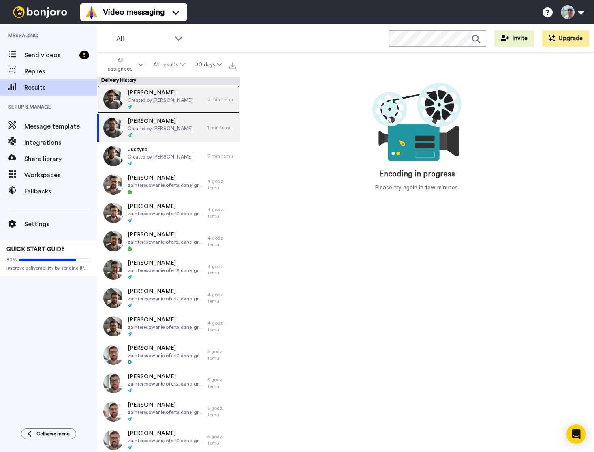
click at [172, 102] on span "Created by Michał A. Nowakowski" at bounding box center [160, 100] width 65 height 6
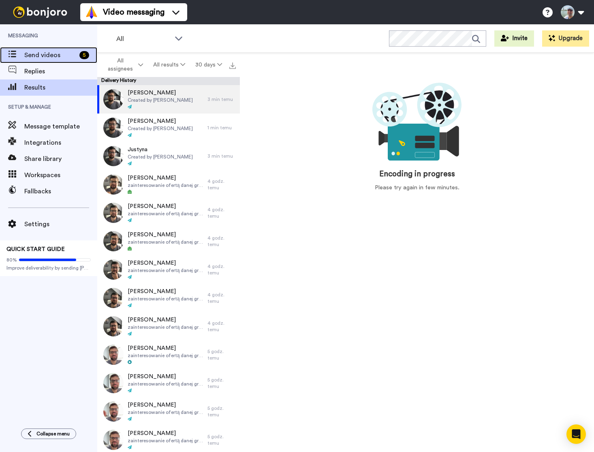
click at [38, 58] on span "Send videos" at bounding box center [50, 55] width 52 height 10
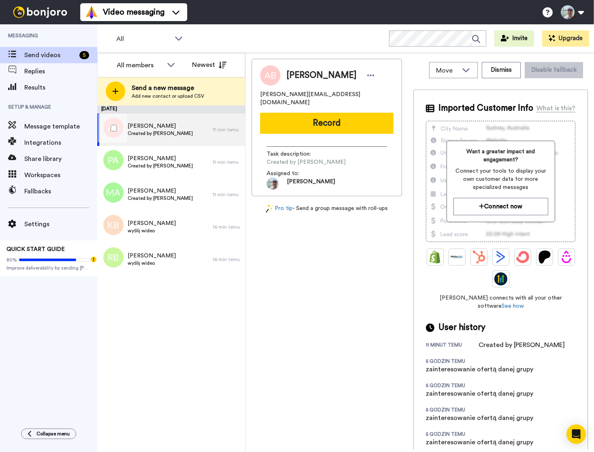
click at [179, 124] on span "[PERSON_NAME]" at bounding box center [160, 126] width 65 height 8
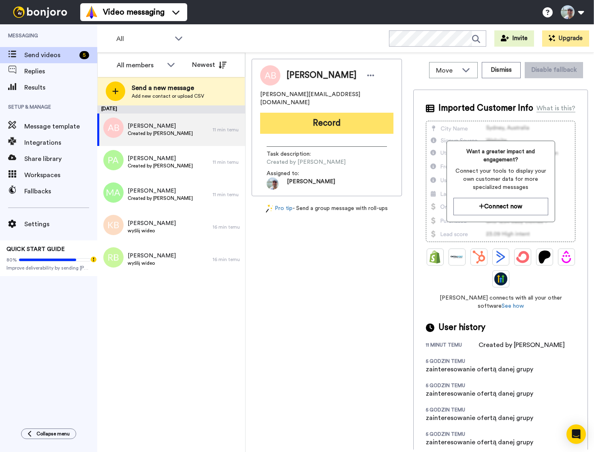
click at [316, 113] on button "Record" at bounding box center [326, 123] width 133 height 21
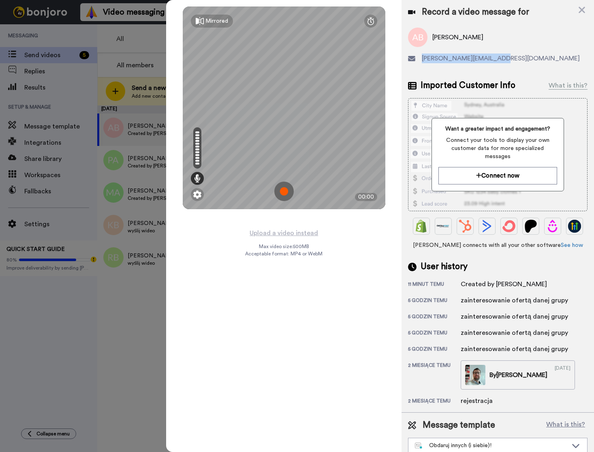
drag, startPoint x: 508, startPoint y: 60, endPoint x: 425, endPoint y: 59, distance: 83.5
click at [423, 58] on div "anna.babicz89@gmail.com" at bounding box center [498, 59] width 180 height 10
copy span "anna.babicz89@gmail.com"
click at [282, 191] on img at bounding box center [284, 191] width 19 height 19
click at [284, 192] on img at bounding box center [284, 191] width 19 height 19
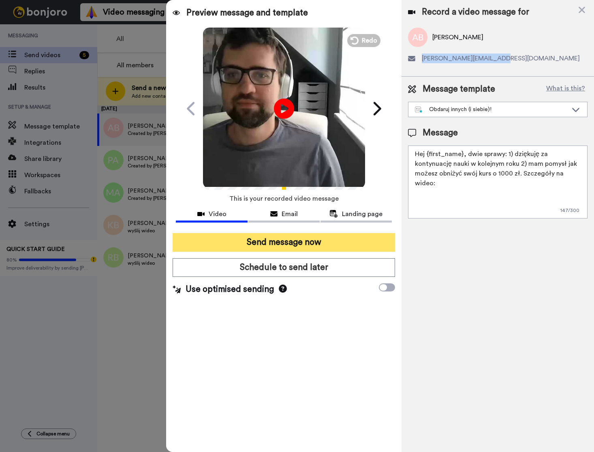
click at [287, 241] on button "Send message now" at bounding box center [284, 242] width 223 height 19
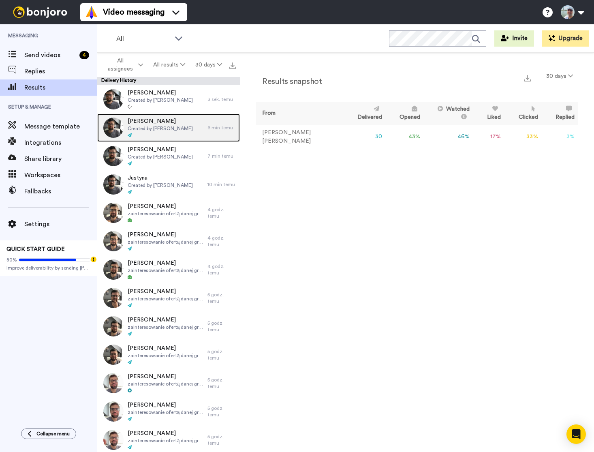
click at [176, 130] on span "Created by [PERSON_NAME]" at bounding box center [160, 128] width 65 height 6
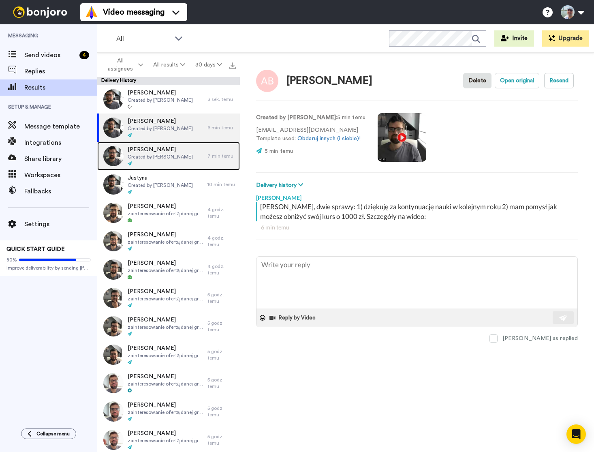
click at [174, 157] on span "Created by [PERSON_NAME]" at bounding box center [160, 157] width 65 height 6
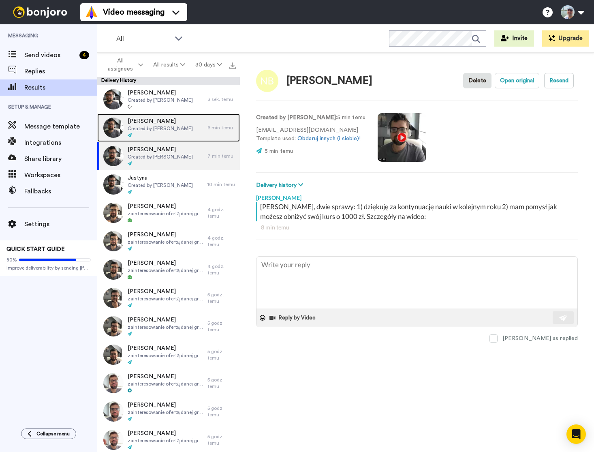
click at [174, 131] on span "Created by [PERSON_NAME]" at bounding box center [160, 128] width 65 height 6
type textarea "x"
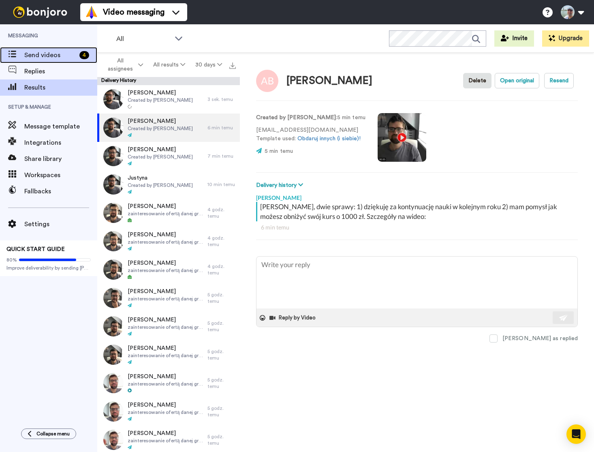
click at [54, 57] on span "Send videos" at bounding box center [50, 55] width 52 height 10
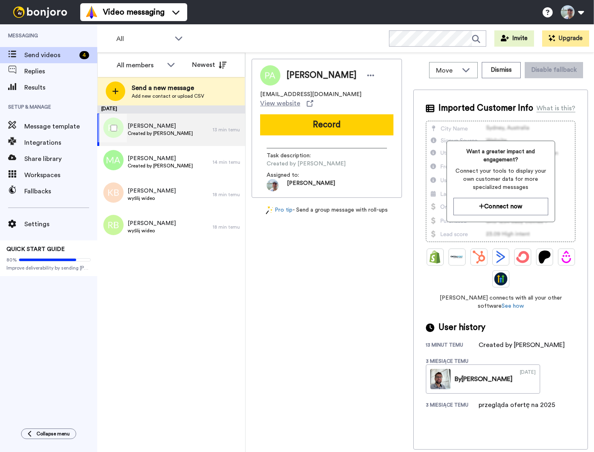
click at [172, 131] on span "Created by [PERSON_NAME]" at bounding box center [160, 133] width 65 height 6
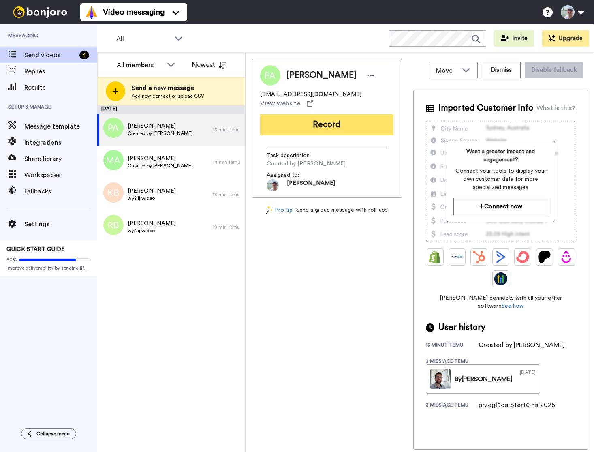
click at [338, 119] on button "Record" at bounding box center [326, 124] width 133 height 21
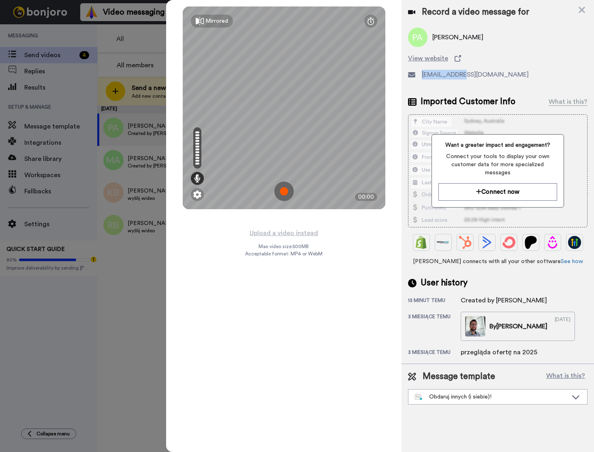
drag, startPoint x: 435, startPoint y: 76, endPoint x: 417, endPoint y: 76, distance: 17.4
click at [417, 76] on div "idgray@o2.pl" at bounding box center [498, 75] width 180 height 10
copy div "idgray@o2.pl"
click at [284, 190] on img at bounding box center [284, 191] width 19 height 19
click at [283, 192] on img at bounding box center [284, 191] width 19 height 19
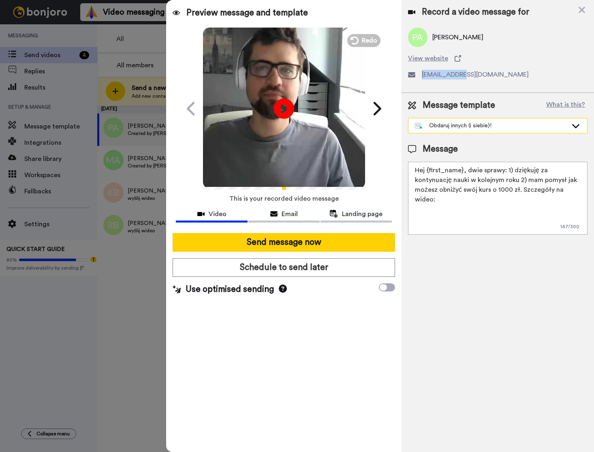
click at [480, 127] on div "Obdaruj innych (i siebie)!" at bounding box center [491, 126] width 153 height 8
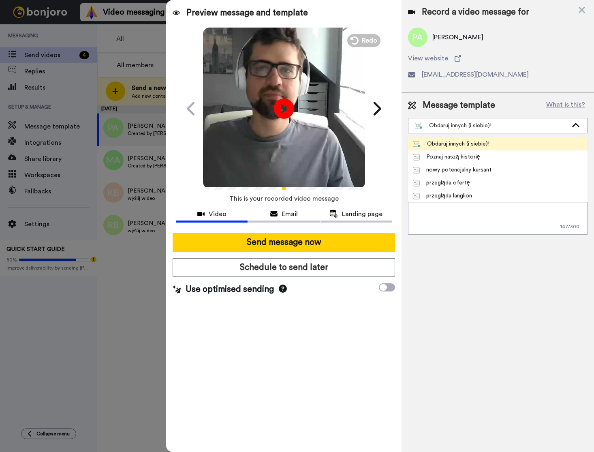
click at [490, 112] on div "Message template What is this? Obdaruj innych (i siebie)! Obdaruj innych (i sie…" at bounding box center [498, 116] width 180 height 34
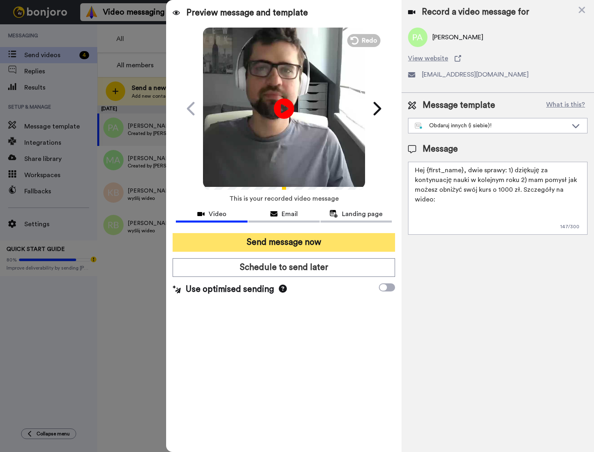
click at [296, 245] on button "Send message now" at bounding box center [284, 242] width 223 height 19
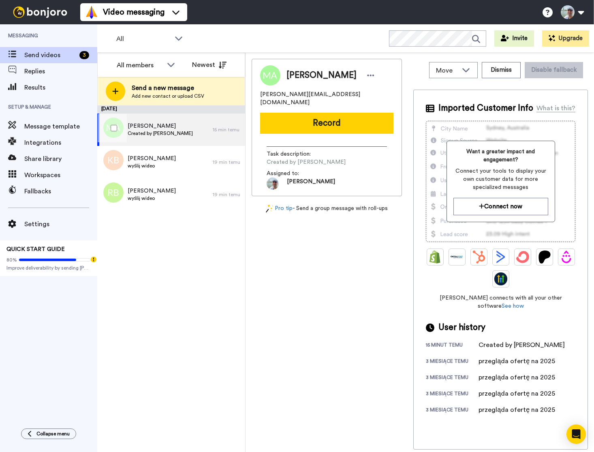
click at [175, 131] on span "Created by [PERSON_NAME]" at bounding box center [160, 133] width 65 height 6
drag, startPoint x: 313, startPoint y: 94, endPoint x: 257, endPoint y: 97, distance: 56.0
click at [257, 96] on div "Marta [EMAIL_ADDRESS][DOMAIN_NAME] Record Task description : Created by [PERSON…" at bounding box center [327, 127] width 150 height 137
copy span "[PERSON_NAME][EMAIL_ADDRESS][DOMAIN_NAME]"
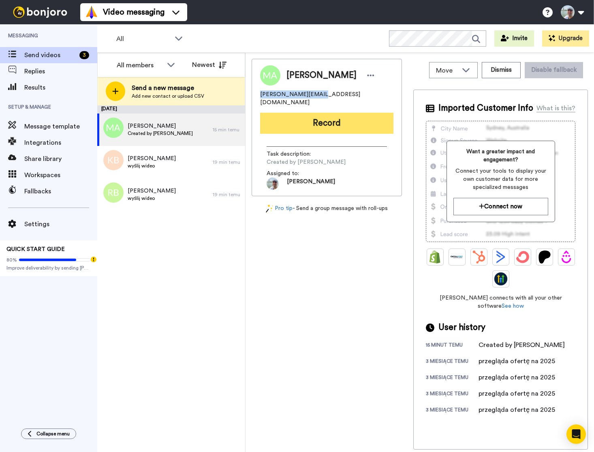
click at [317, 118] on button "Record" at bounding box center [326, 123] width 133 height 21
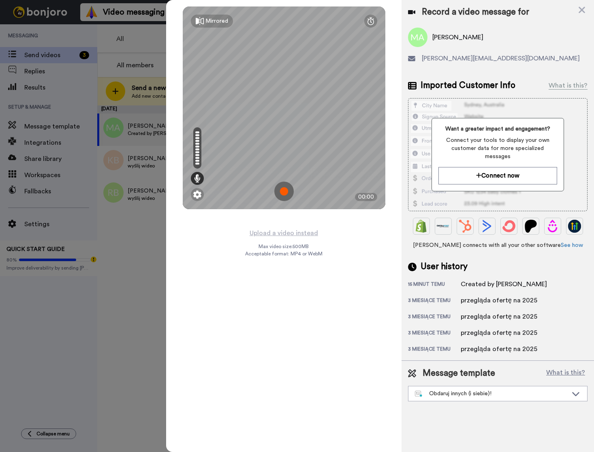
click at [284, 191] on img at bounding box center [284, 191] width 19 height 19
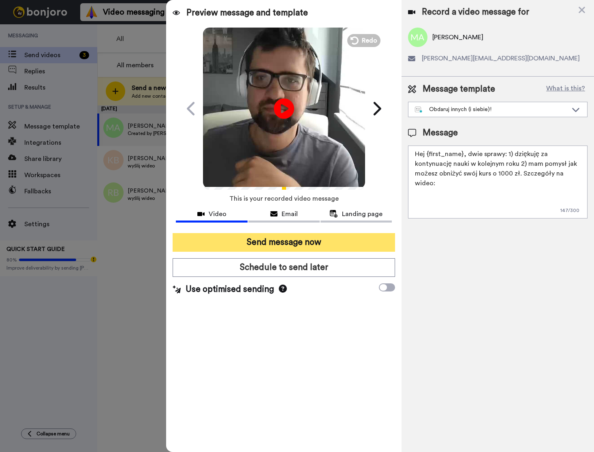
click at [277, 243] on button "Send message now" at bounding box center [284, 242] width 223 height 19
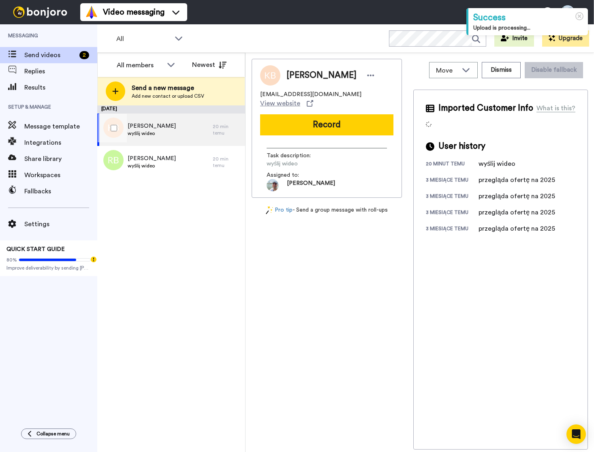
click at [175, 134] on span "wyślij wideo" at bounding box center [152, 133] width 48 height 6
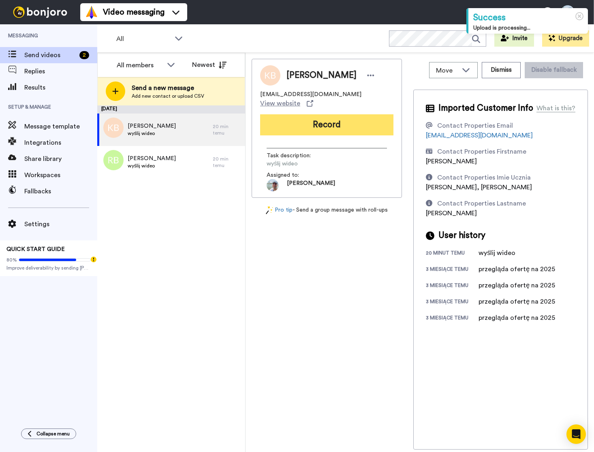
click at [321, 117] on button "Record" at bounding box center [326, 124] width 133 height 21
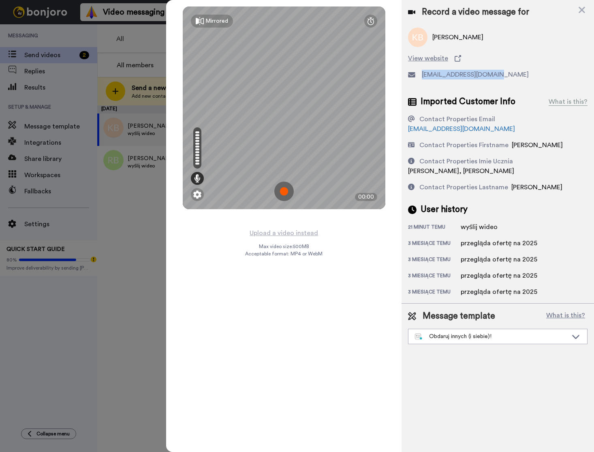
drag, startPoint x: 500, startPoint y: 74, endPoint x: 422, endPoint y: 77, distance: 78.3
click at [422, 77] on div "k.berezowska1986@o2.pl" at bounding box center [498, 75] width 180 height 10
copy span "k.berezowska1986@o2.pl"
click at [285, 192] on img at bounding box center [284, 191] width 19 height 19
click at [284, 191] on img at bounding box center [284, 191] width 19 height 19
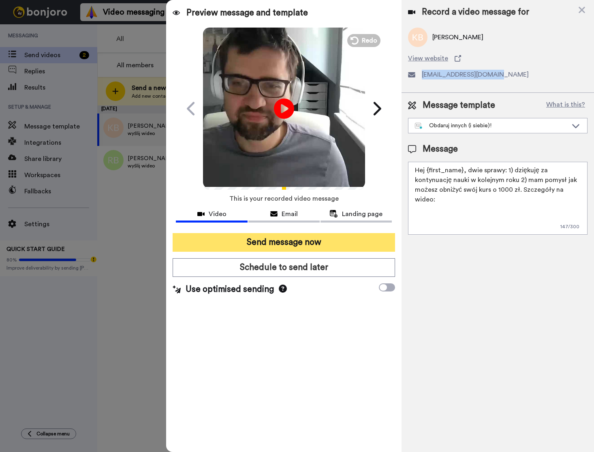
click at [289, 243] on button "Send message now" at bounding box center [284, 242] width 223 height 19
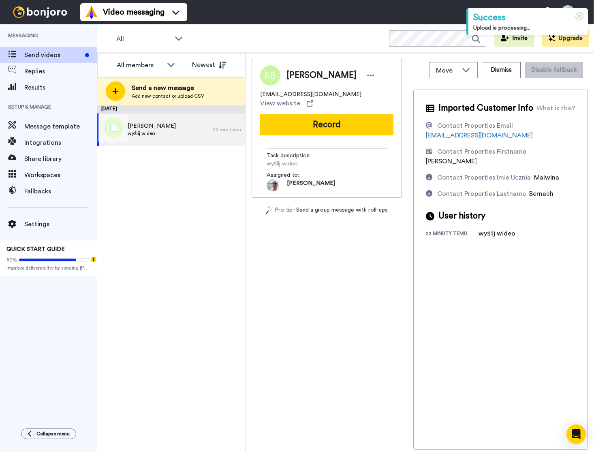
click at [192, 134] on div "Renata Bernach wyślij wideo" at bounding box center [155, 130] width 116 height 32
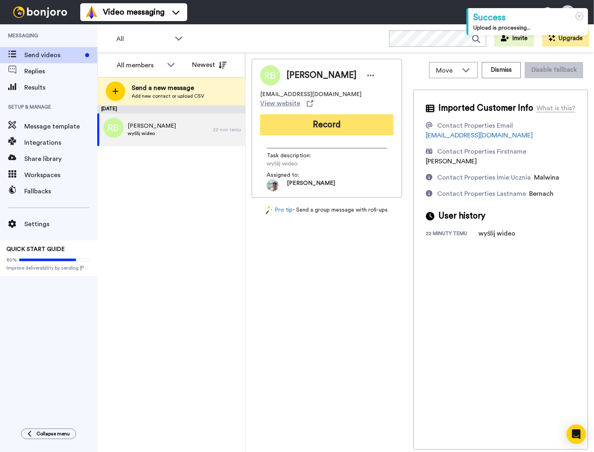
click at [314, 119] on button "Record" at bounding box center [326, 124] width 133 height 21
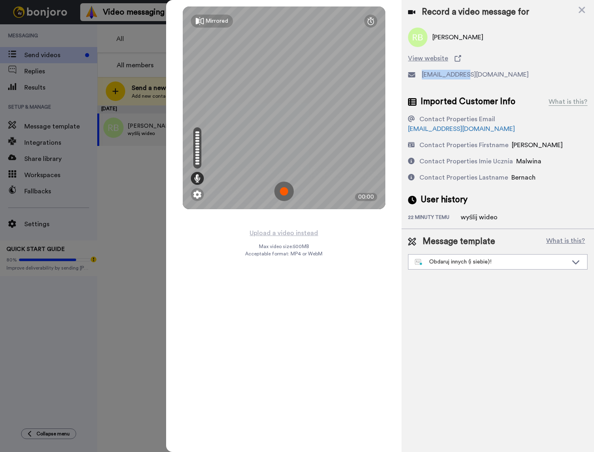
drag, startPoint x: 470, startPoint y: 73, endPoint x: 422, endPoint y: 74, distance: 48.3
click at [422, 74] on div "renik79@wp.pl" at bounding box center [498, 75] width 180 height 10
copy span "renik79@wp.pl"
click at [283, 187] on img at bounding box center [284, 191] width 19 height 19
click at [287, 193] on img at bounding box center [284, 191] width 19 height 19
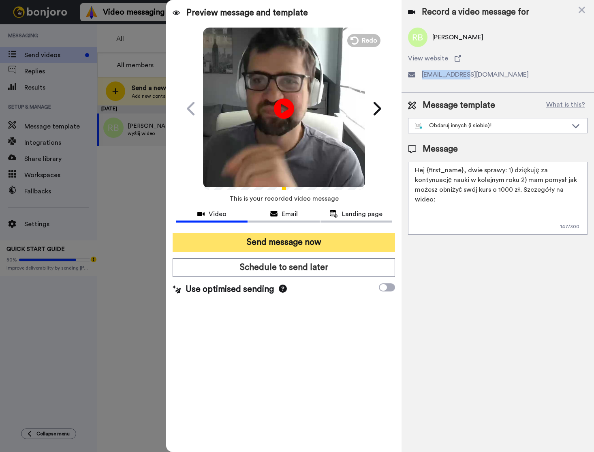
click at [292, 244] on button "Send message now" at bounding box center [284, 242] width 223 height 19
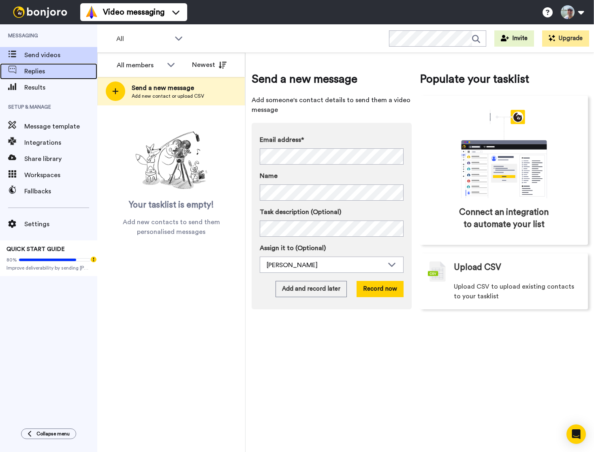
click at [40, 69] on span "Replies" at bounding box center [60, 71] width 73 height 10
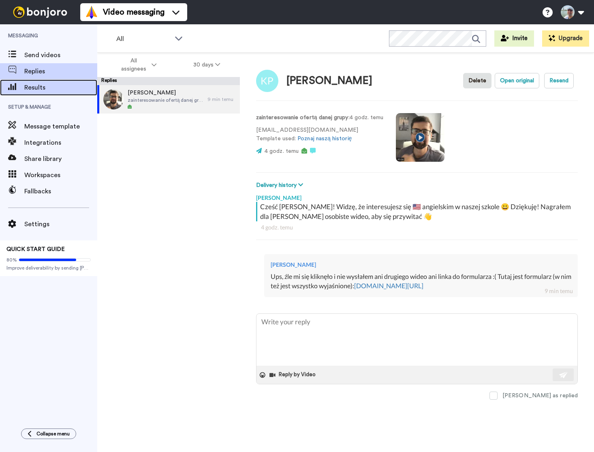
drag, startPoint x: 0, startPoint y: 0, endPoint x: 37, endPoint y: 88, distance: 95.4
click at [37, 88] on span "Results" at bounding box center [60, 88] width 73 height 10
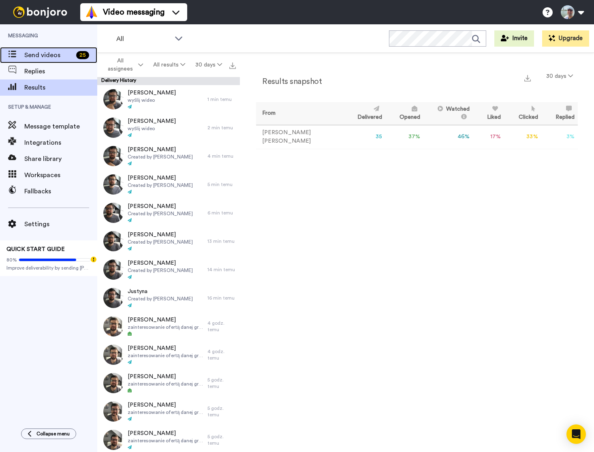
click at [45, 55] on span "Send videos" at bounding box center [48, 55] width 49 height 10
